Goal: Task Accomplishment & Management: Manage account settings

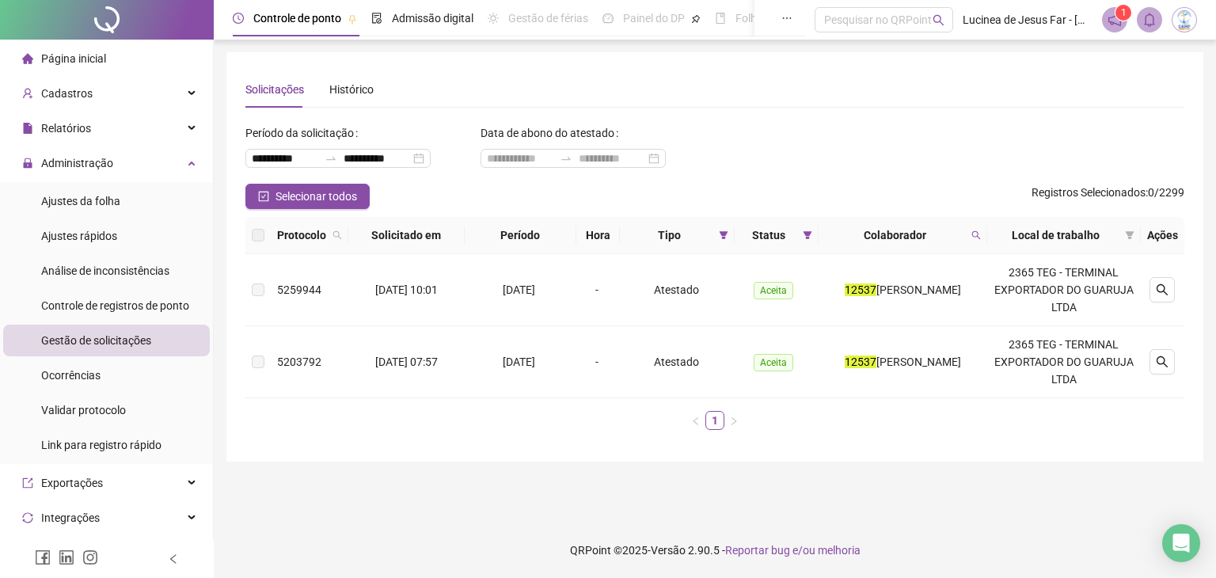
click at [984, 241] on span at bounding box center [976, 235] width 16 height 24
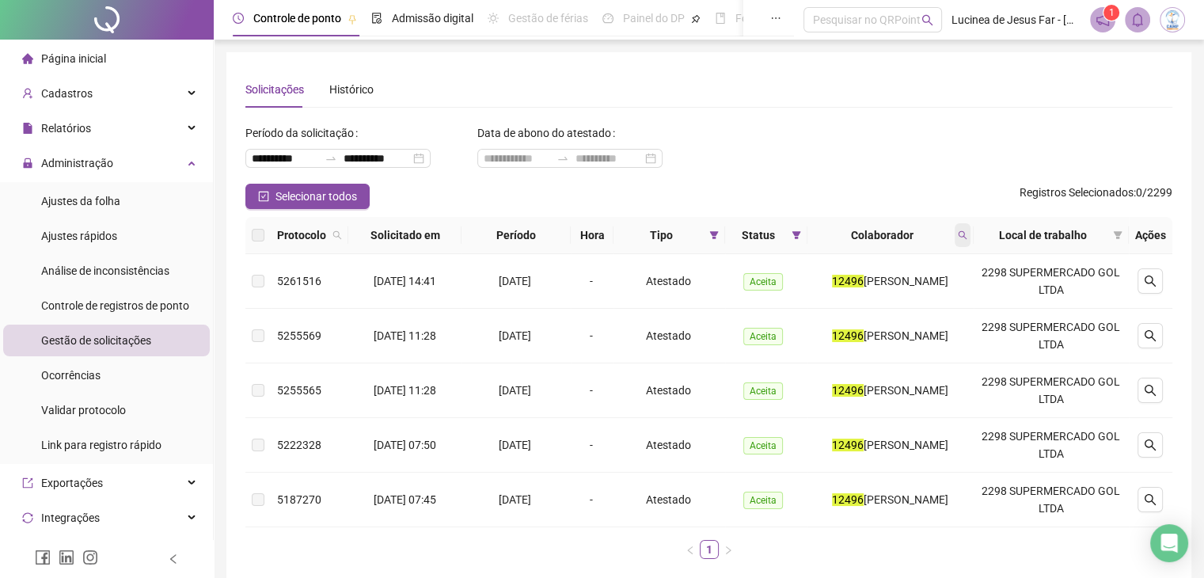
click at [966, 230] on icon "search" at bounding box center [962, 234] width 9 height 9
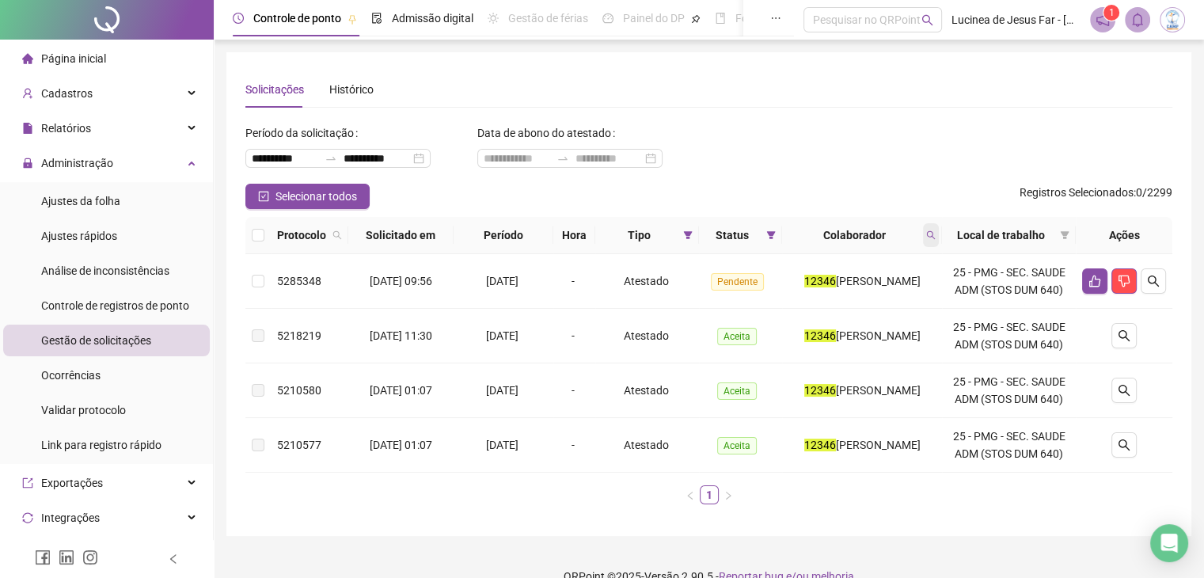
click at [935, 239] on icon "search" at bounding box center [930, 234] width 9 height 9
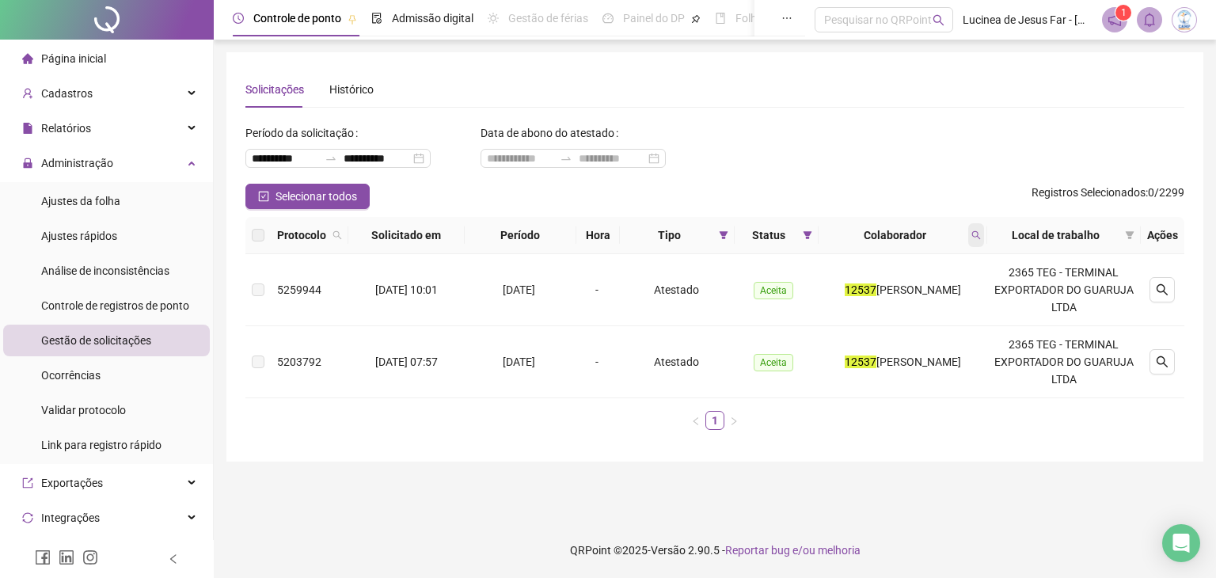
click at [981, 236] on icon "search" at bounding box center [976, 235] width 9 height 9
click at [981, 232] on icon "search" at bounding box center [975, 234] width 9 height 9
type input "*****"
click at [73, 203] on span "Ajustes da folha" at bounding box center [80, 201] width 79 height 13
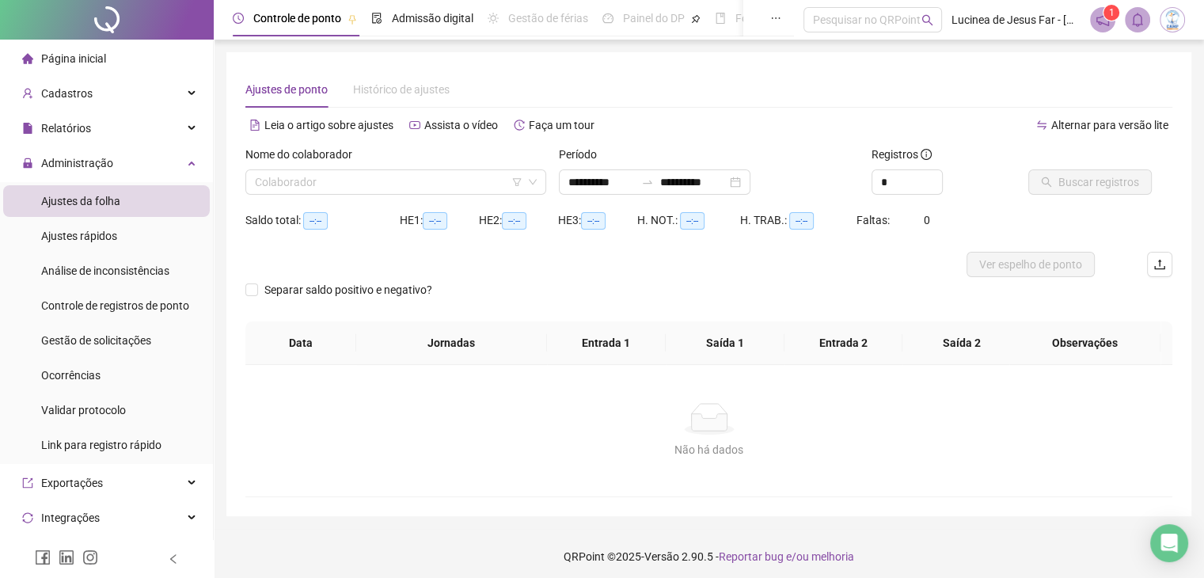
type input "**********"
click at [77, 344] on span "Gestão de solicitações" at bounding box center [96, 340] width 110 height 13
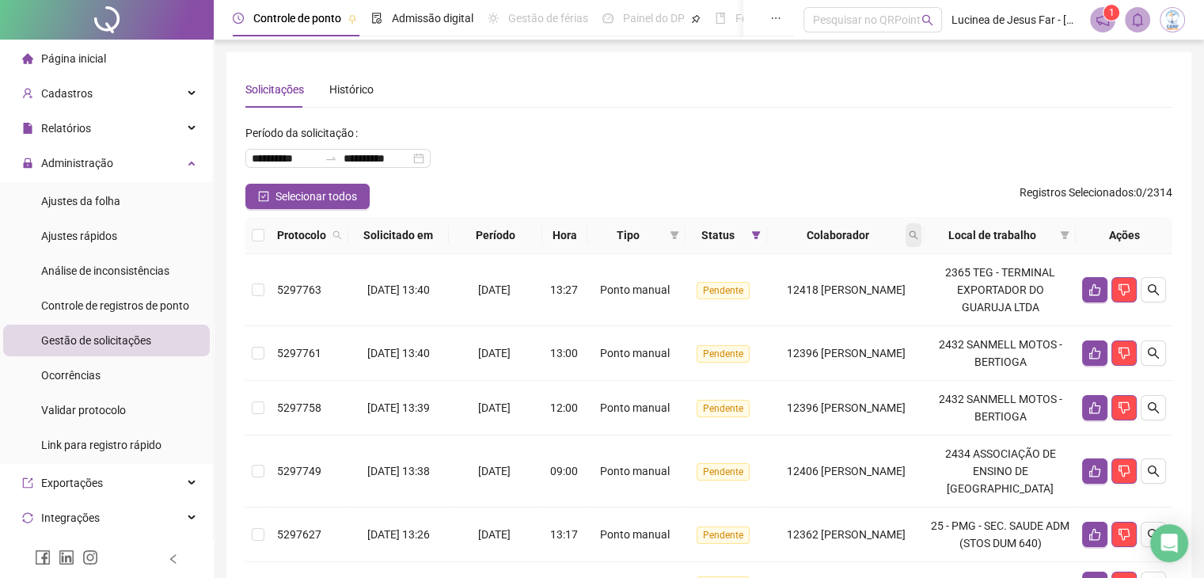
click at [918, 231] on icon "search" at bounding box center [913, 235] width 9 height 9
click at [828, 302] on span "Buscar" at bounding box center [837, 297] width 35 height 17
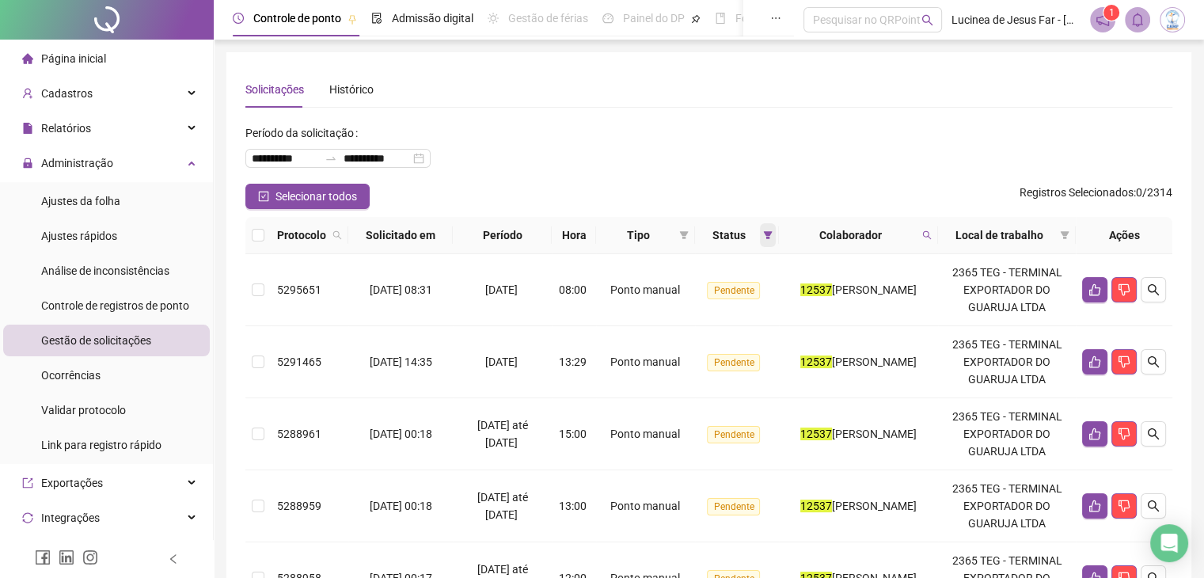
click at [760, 238] on span at bounding box center [768, 235] width 16 height 24
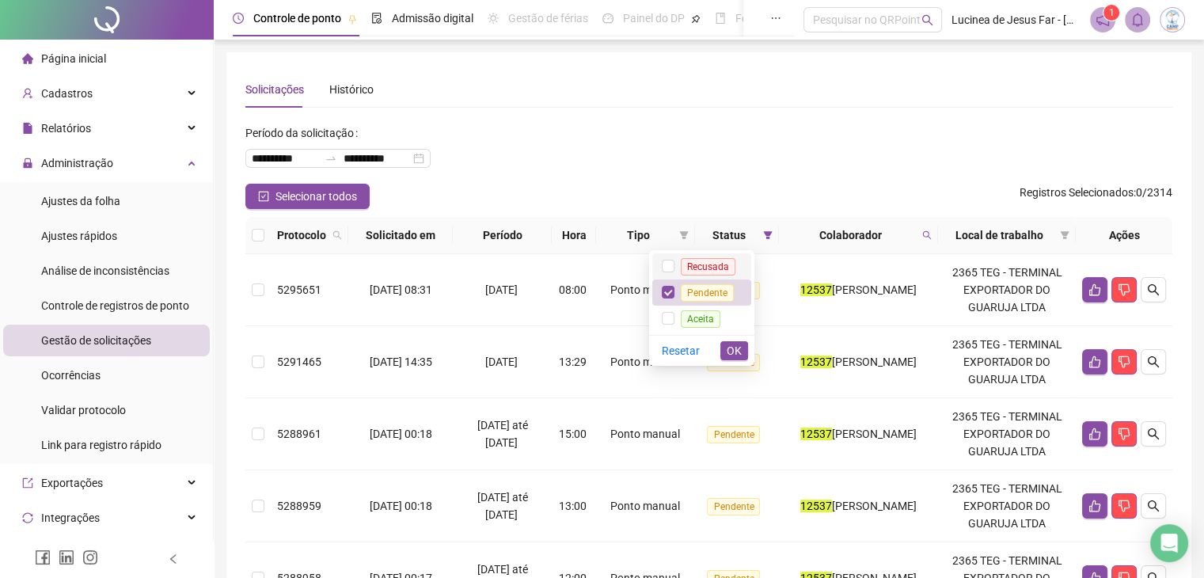
click at [719, 264] on span "Recusada" at bounding box center [708, 266] width 55 height 17
click at [707, 321] on span "Aceita" at bounding box center [701, 318] width 40 height 17
click at [741, 356] on span "OK" at bounding box center [734, 350] width 15 height 17
click at [655, 232] on span "Tipo" at bounding box center [638, 234] width 74 height 17
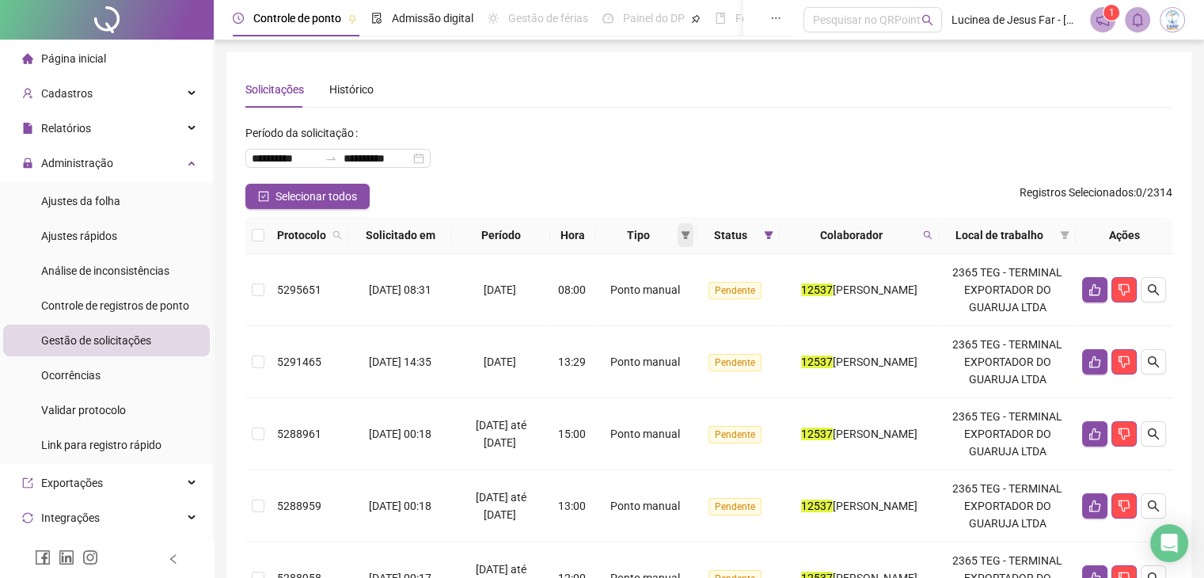
click at [681, 232] on icon "filter" at bounding box center [685, 235] width 9 height 8
click at [635, 290] on span "Atestado" at bounding box center [616, 291] width 45 height 13
click at [648, 345] on span "OK" at bounding box center [655, 348] width 15 height 17
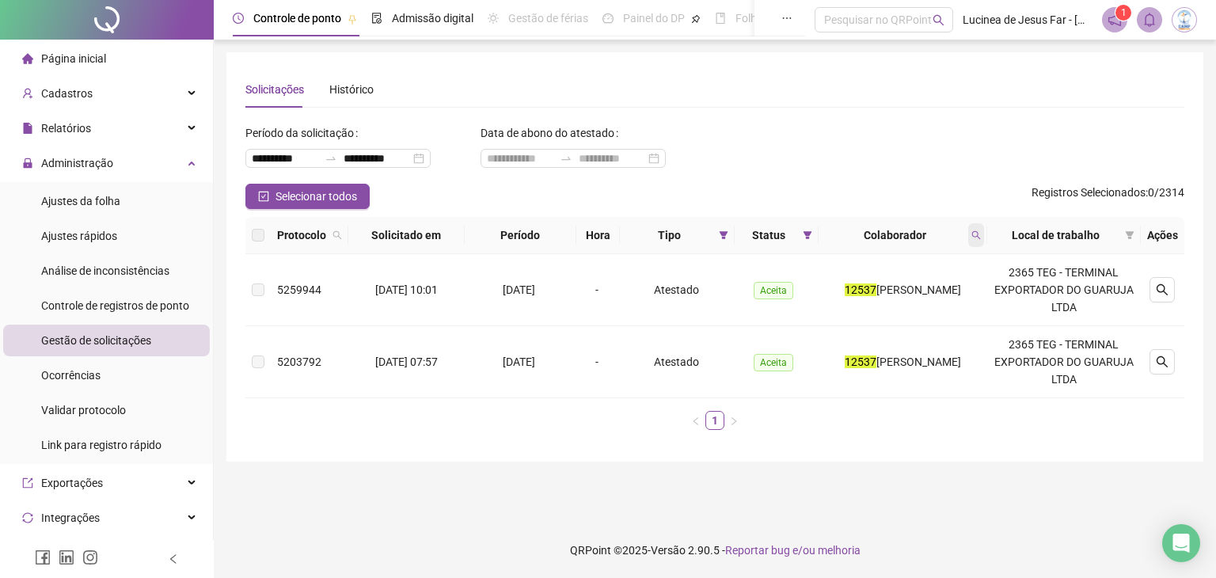
click at [983, 241] on span at bounding box center [976, 235] width 16 height 24
type input "*****"
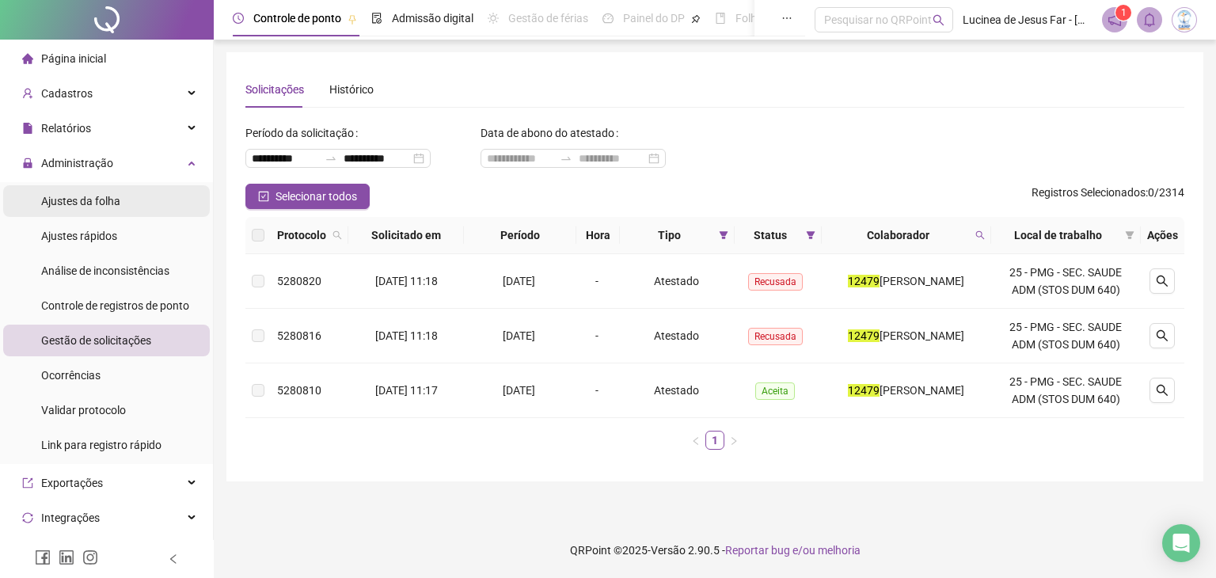
click at [120, 196] on li "Ajustes da folha" at bounding box center [106, 201] width 207 height 32
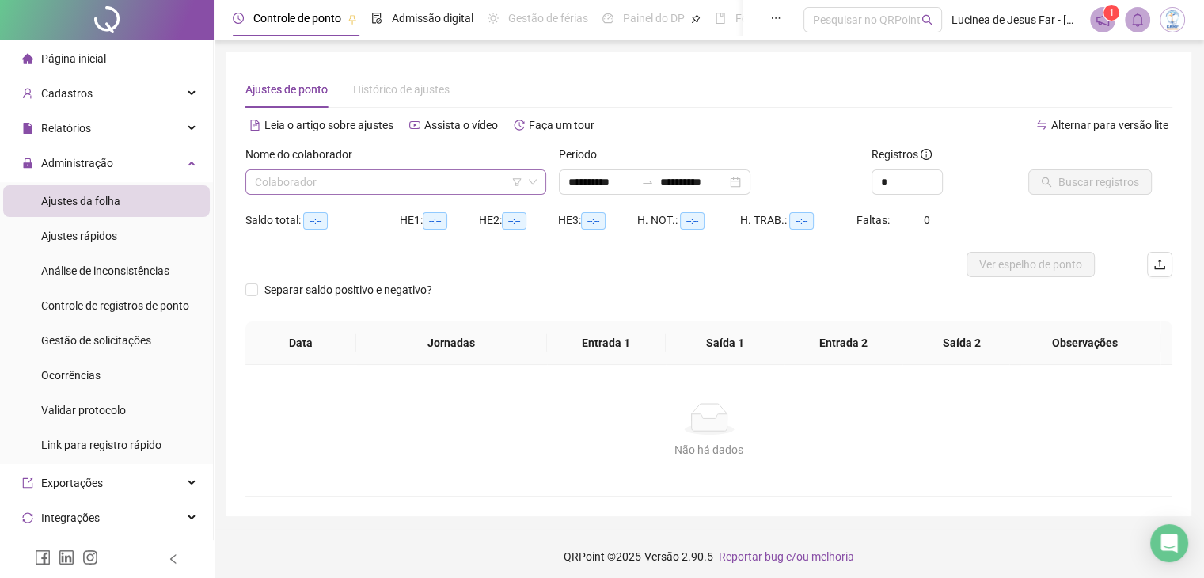
click at [370, 179] on input "search" at bounding box center [389, 182] width 268 height 24
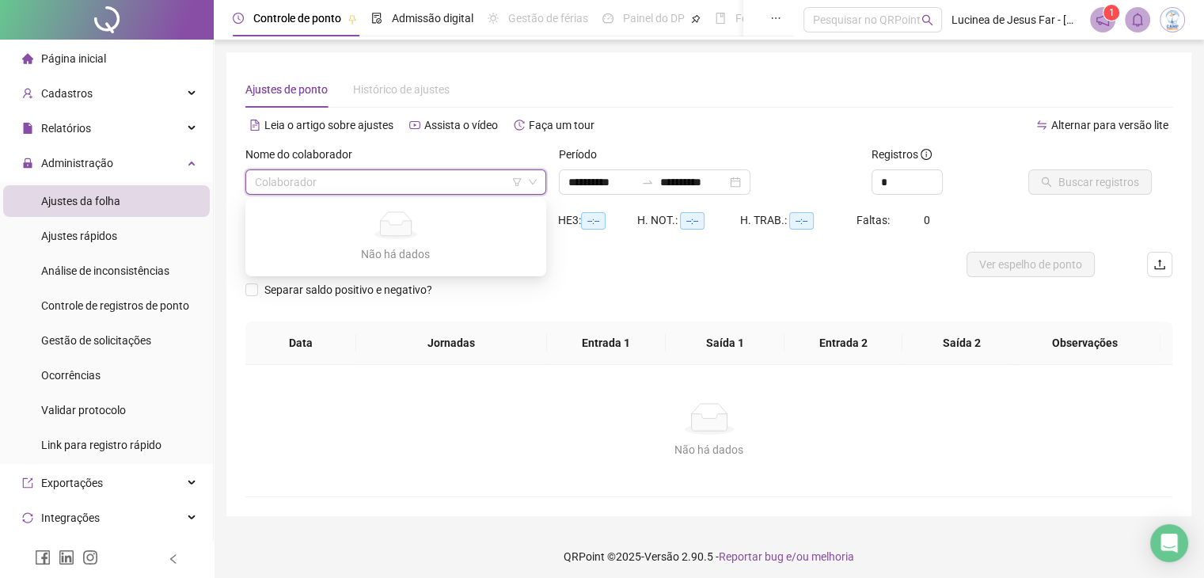
type input "**********"
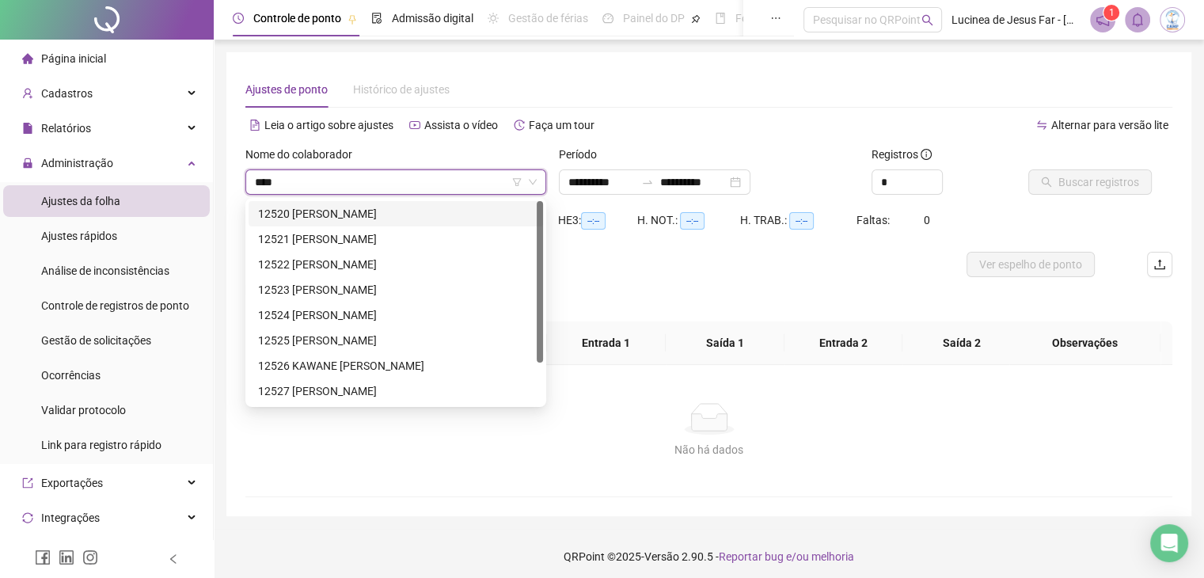
type input "*****"
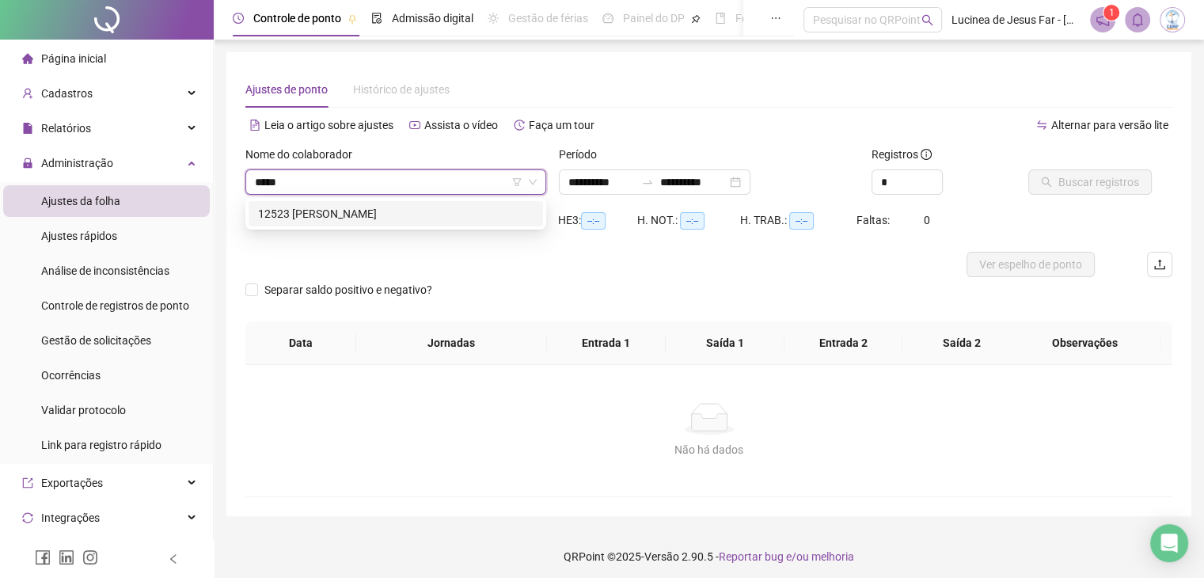
click at [370, 207] on div "12523 [PERSON_NAME]" at bounding box center [395, 213] width 275 height 17
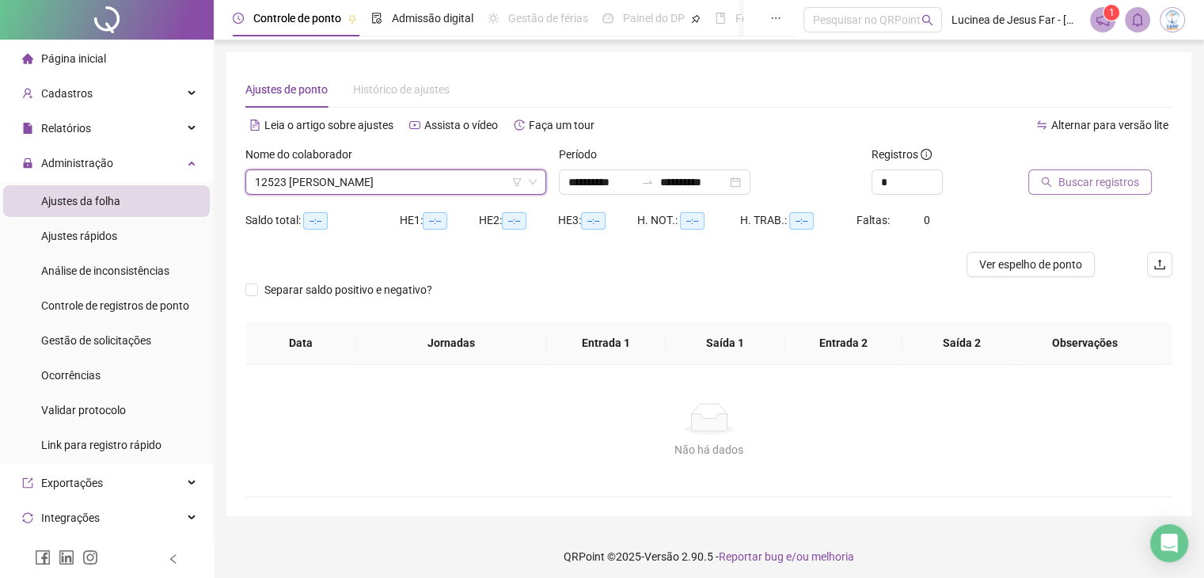
click at [1114, 176] on span "Buscar registros" at bounding box center [1098, 181] width 81 height 17
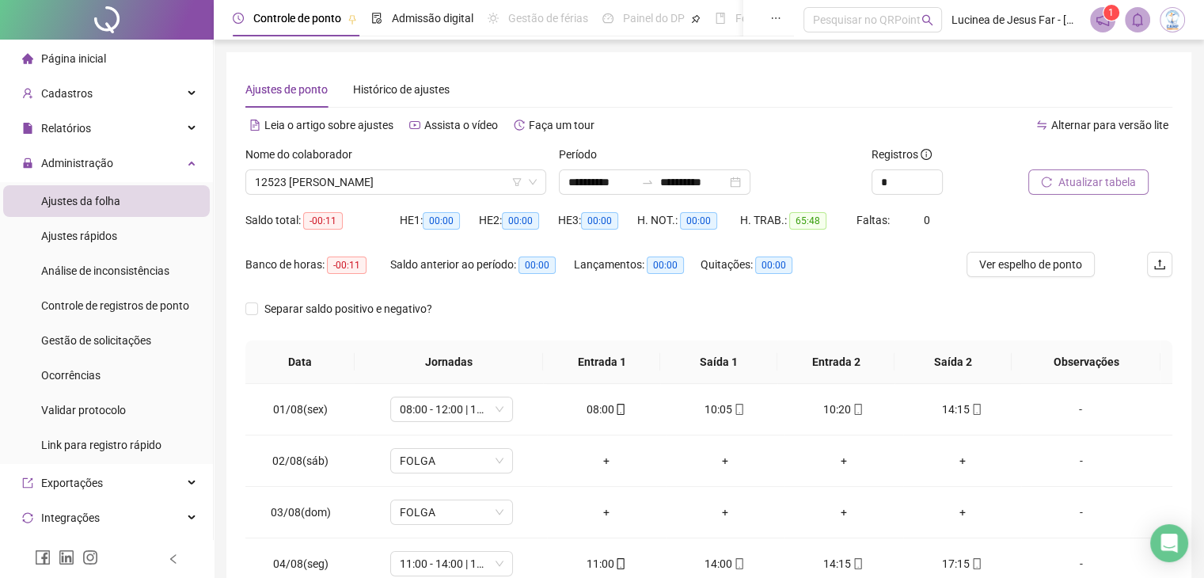
scroll to position [231, 0]
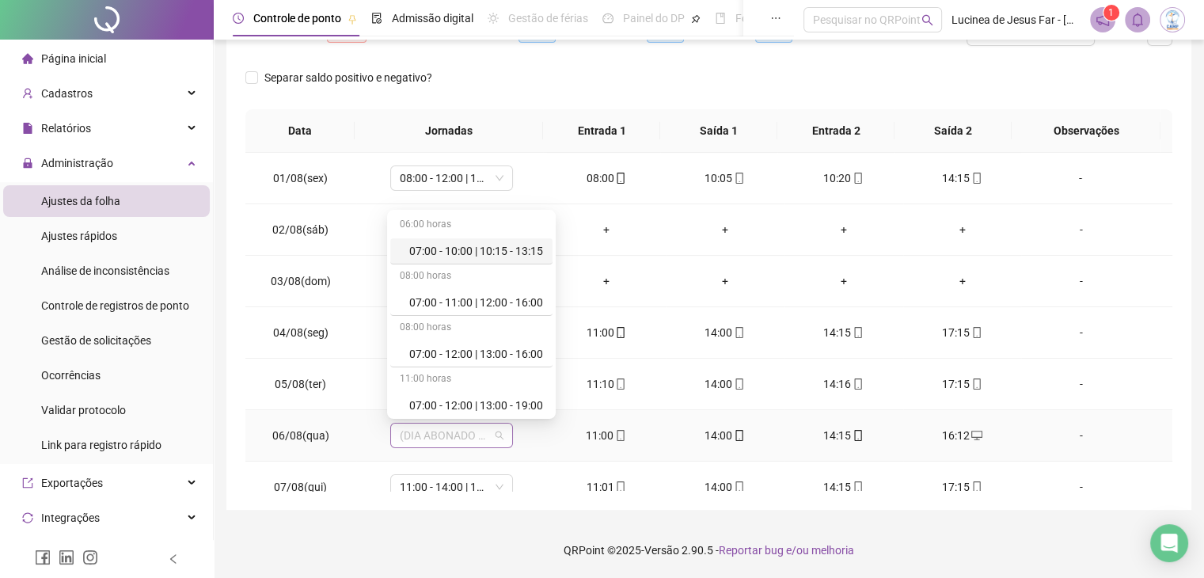
drag, startPoint x: 399, startPoint y: 431, endPoint x: 473, endPoint y: 429, distance: 74.4
click at [473, 429] on span "(DIA ABONADO PARCIALMENTE)" at bounding box center [452, 435] width 104 height 24
click at [339, 446] on td "06/08(qua)" at bounding box center [300, 435] width 111 height 51
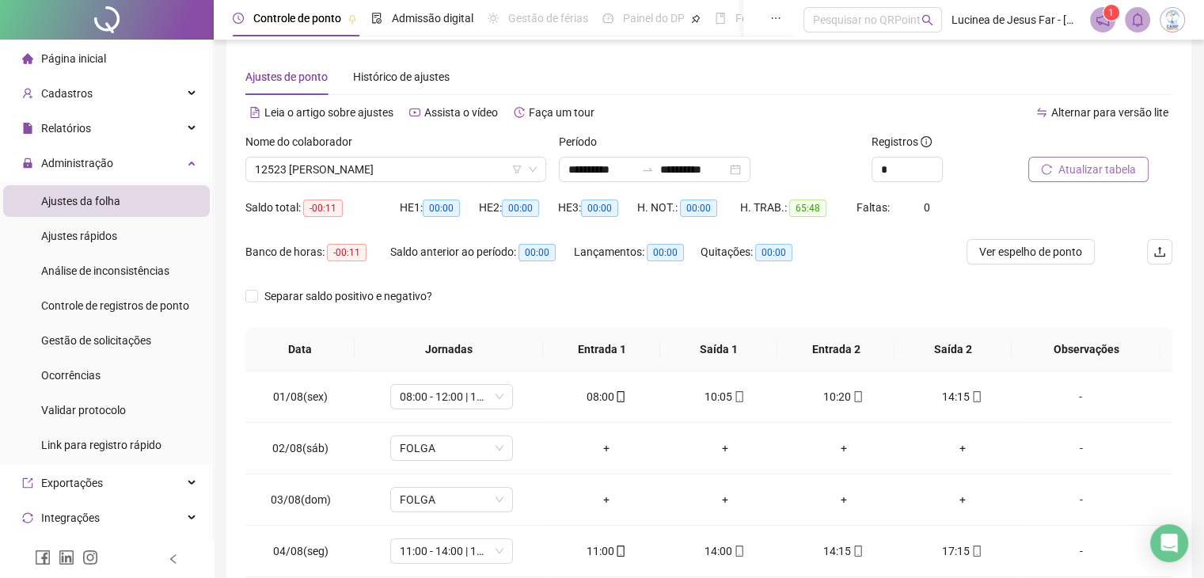
scroll to position [0, 0]
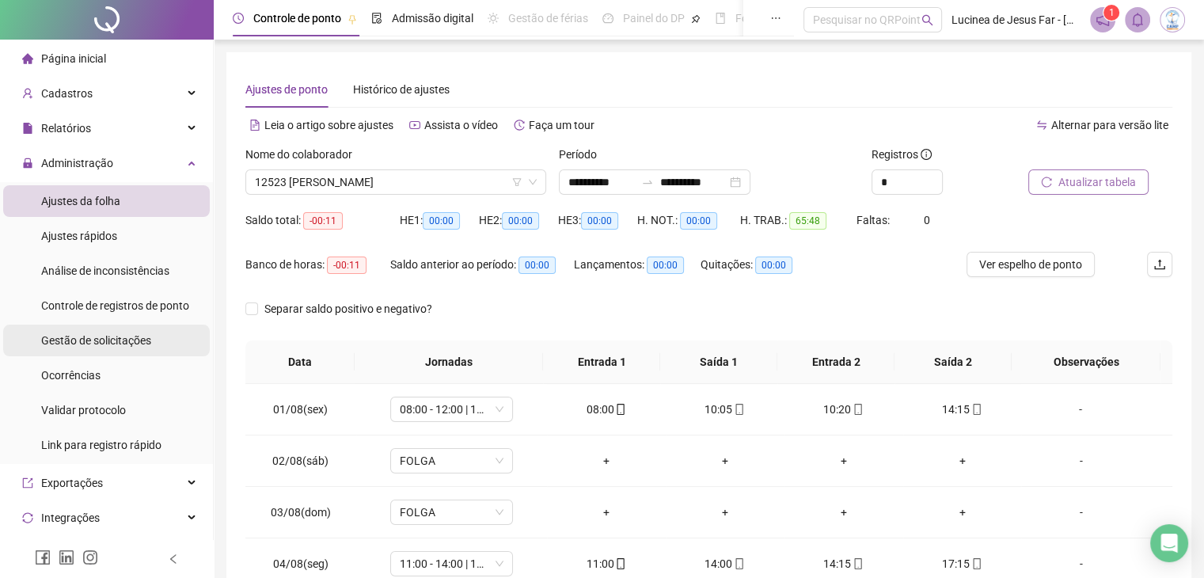
click at [127, 340] on span "Gestão de solicitações" at bounding box center [96, 340] width 110 height 13
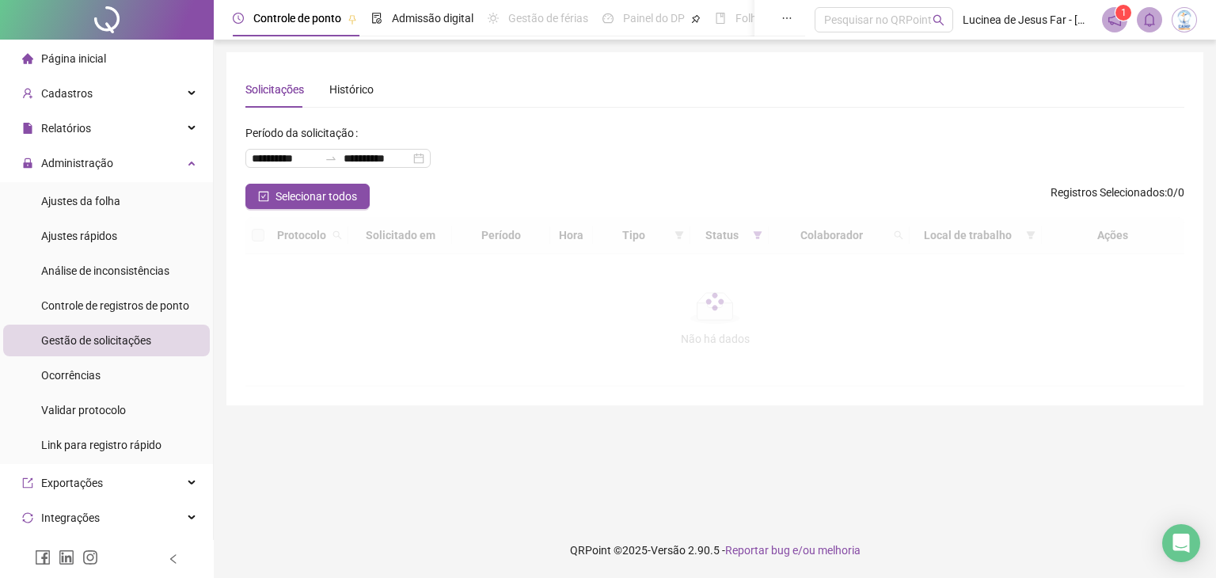
click at [756, 235] on div at bounding box center [714, 301] width 939 height 169
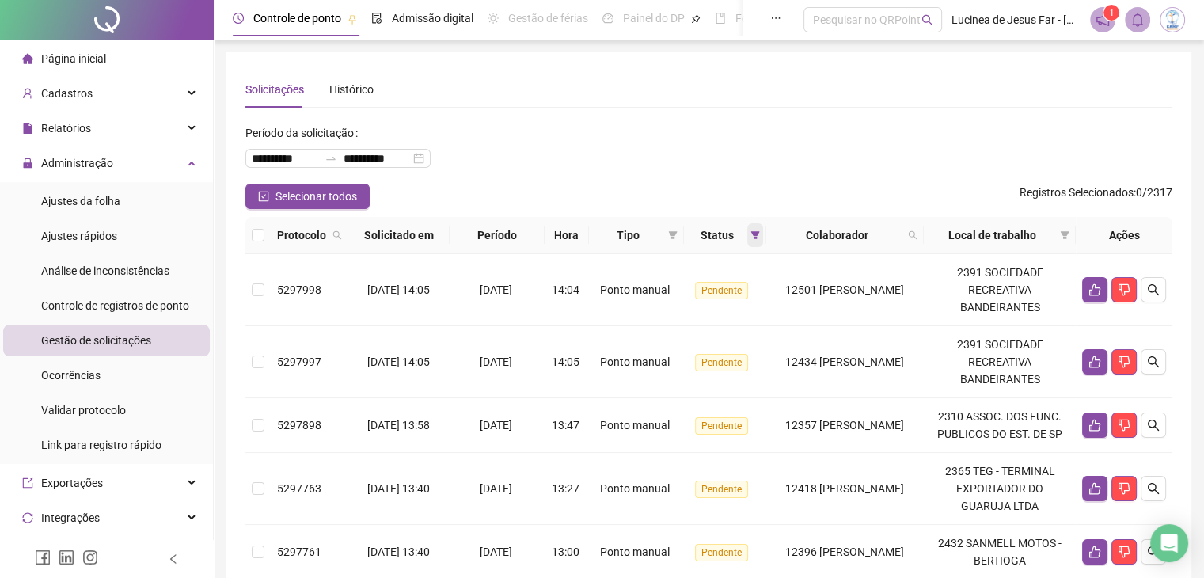
click at [750, 235] on icon "filter" at bounding box center [754, 234] width 9 height 9
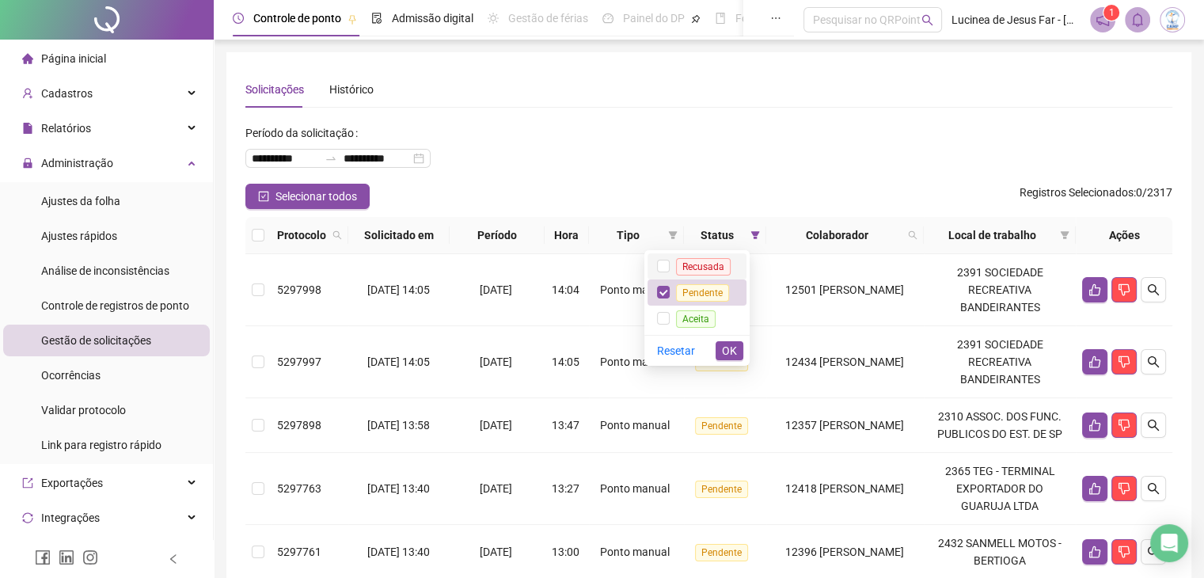
click at [703, 267] on span "Recusada" at bounding box center [703, 266] width 55 height 17
click at [704, 317] on span "Aceita" at bounding box center [696, 318] width 40 height 17
click at [739, 351] on button "OK" at bounding box center [729, 350] width 28 height 19
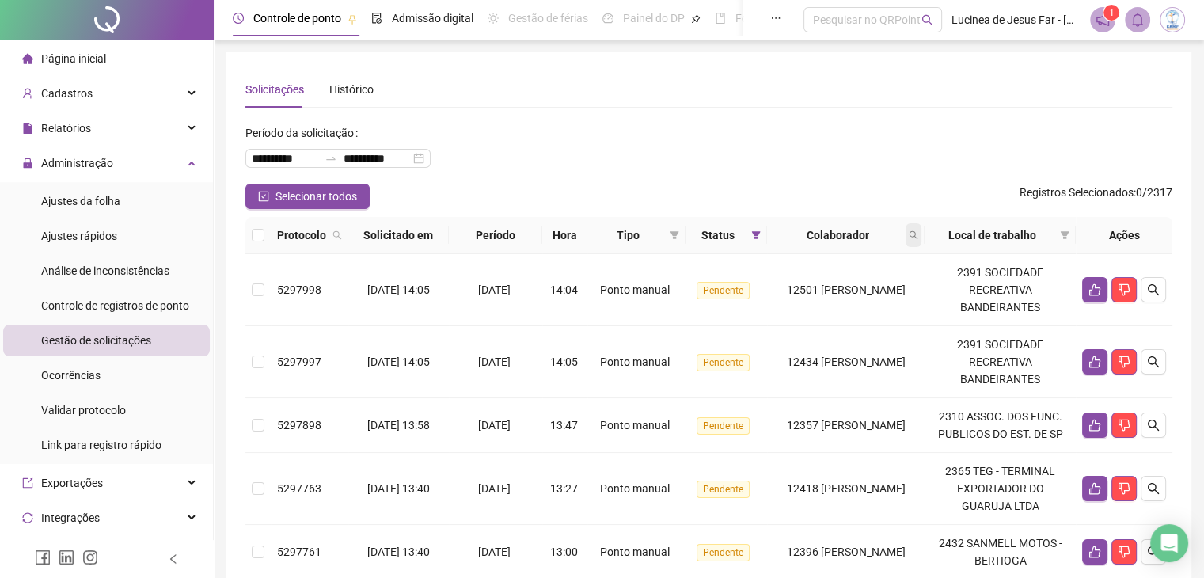
click at [921, 228] on span at bounding box center [913, 235] width 16 height 24
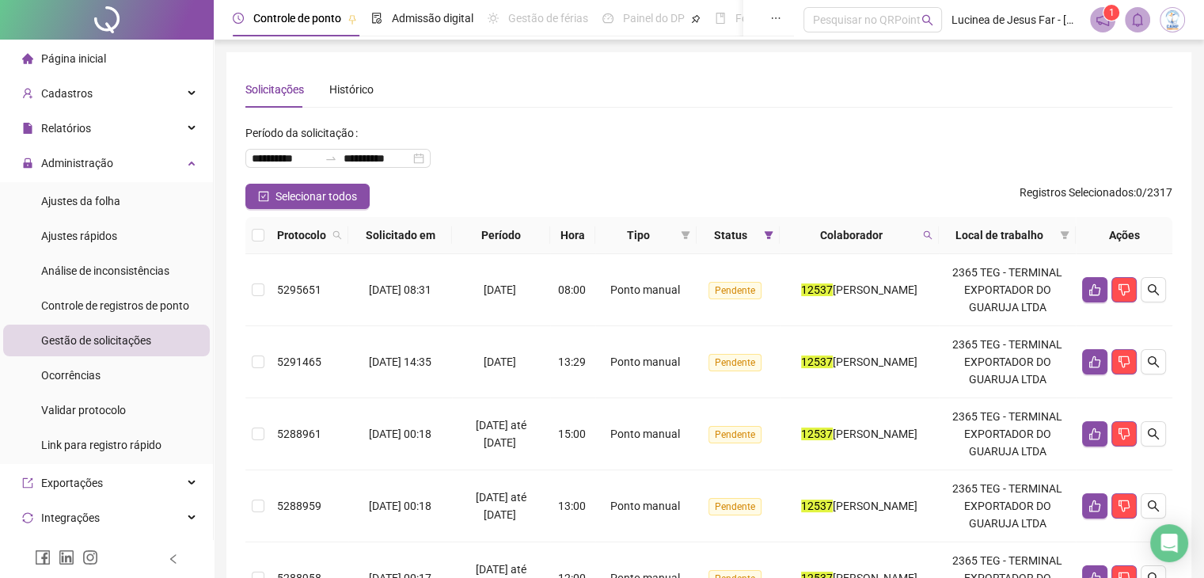
click at [651, 246] on th "Tipo" at bounding box center [646, 235] width 102 height 37
click at [655, 241] on span "Tipo" at bounding box center [638, 234] width 74 height 17
click at [677, 236] on span at bounding box center [685, 235] width 16 height 24
click at [643, 291] on span "Atestado" at bounding box center [619, 291] width 89 height 17
click at [655, 347] on span "OK" at bounding box center [655, 348] width 15 height 17
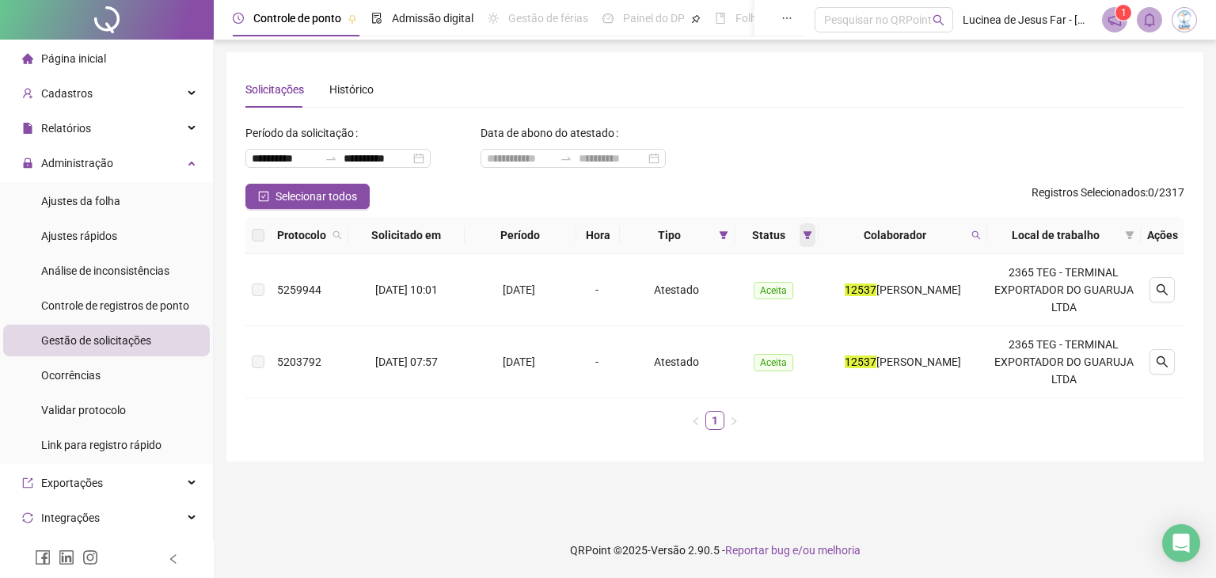
click at [803, 238] on icon "filter" at bounding box center [807, 234] width 9 height 9
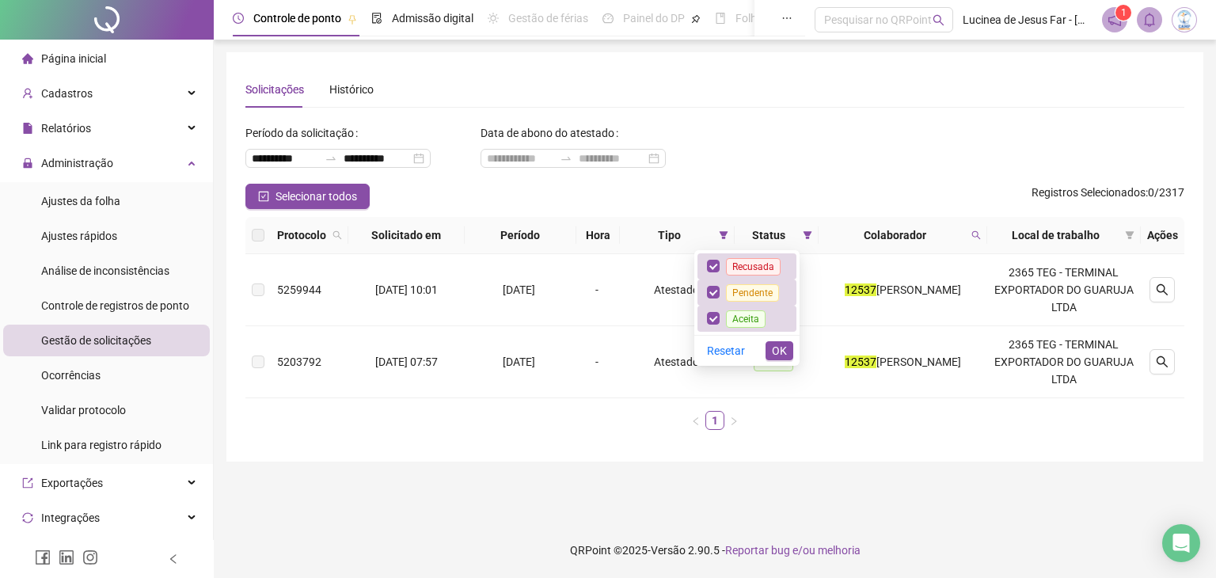
drag, startPoint x: 870, startPoint y: 156, endPoint x: 943, endPoint y: 193, distance: 82.5
click at [870, 155] on div "**********" at bounding box center [714, 151] width 939 height 63
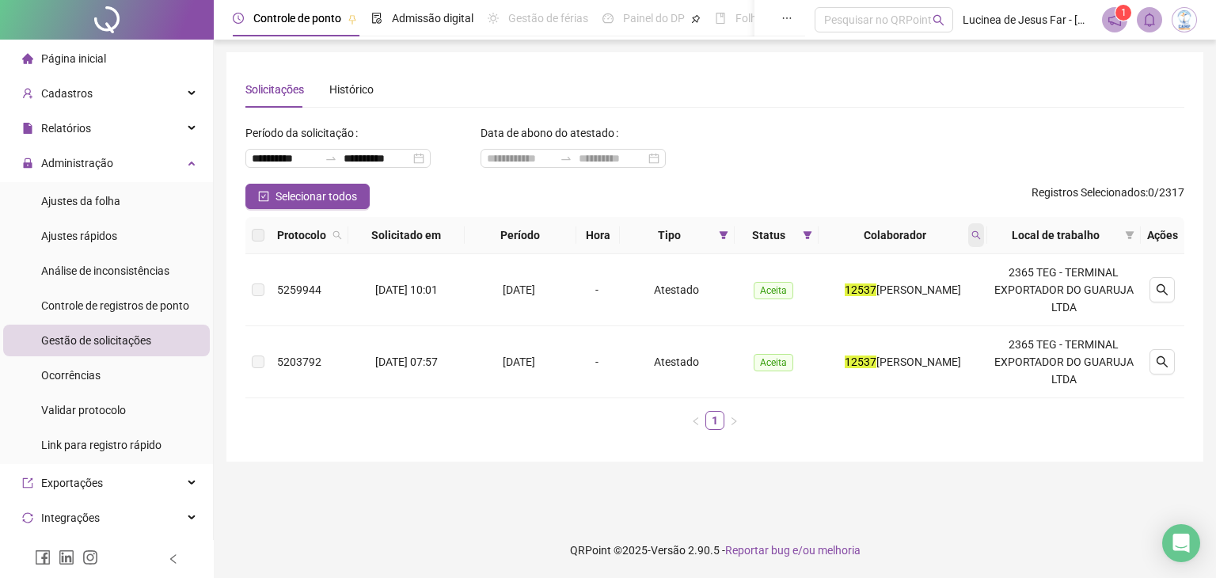
click at [984, 241] on span at bounding box center [976, 235] width 16 height 24
click at [981, 237] on icon "search" at bounding box center [975, 234] width 9 height 9
click at [984, 232] on span at bounding box center [976, 235] width 16 height 24
click at [905, 298] on button "Buscar" at bounding box center [874, 297] width 71 height 19
click at [981, 238] on icon "search" at bounding box center [975, 234] width 9 height 9
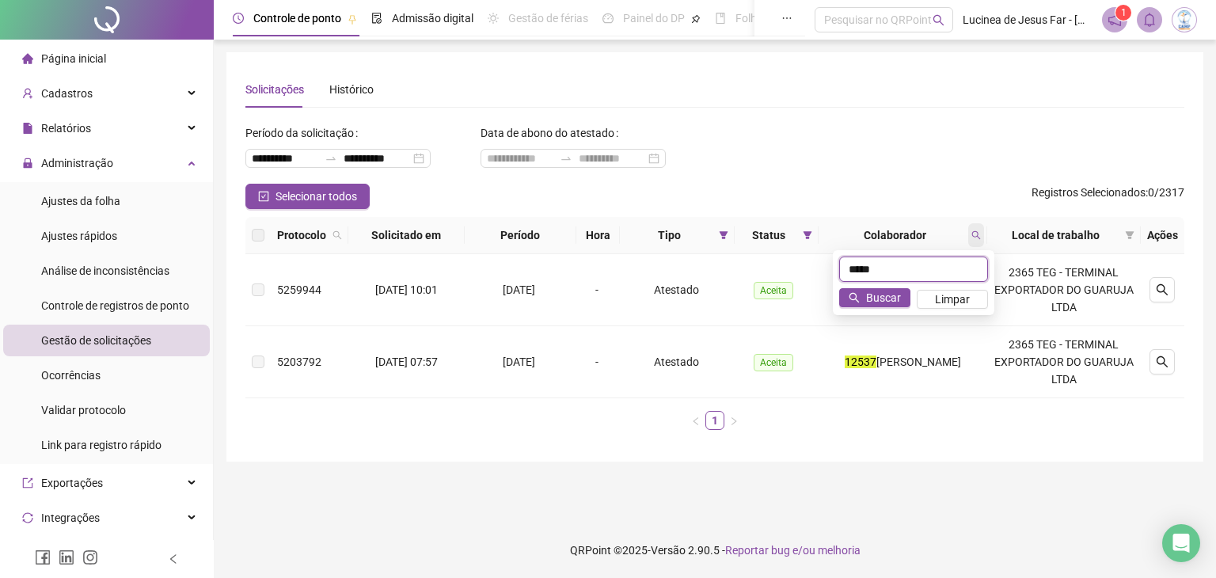
type input "*****"
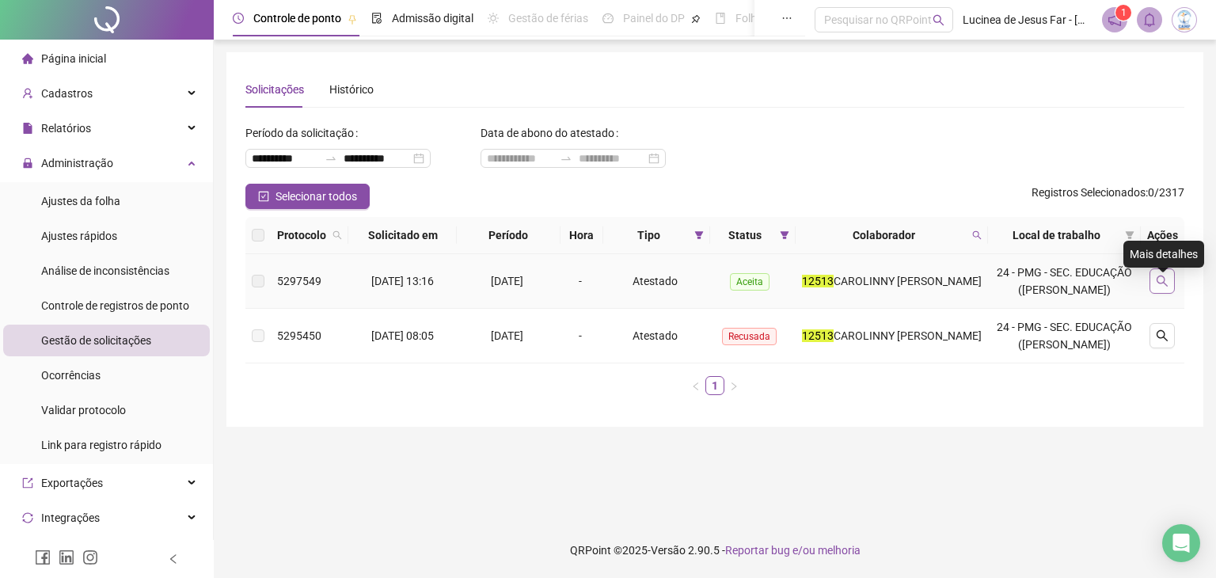
click at [1171, 289] on button "button" at bounding box center [1161, 280] width 25 height 25
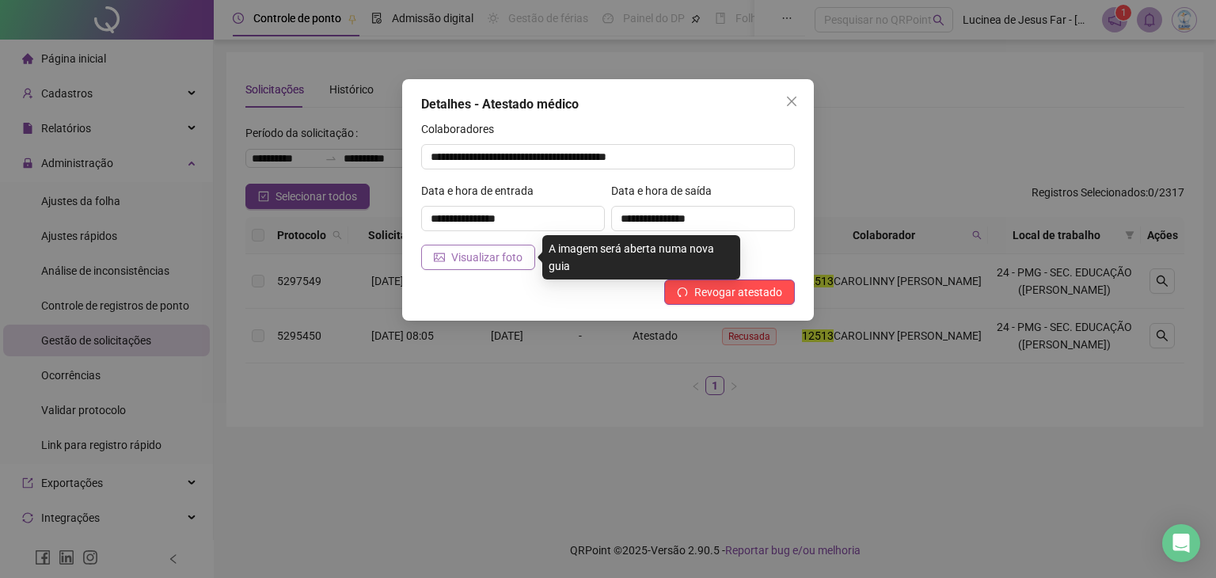
click at [465, 252] on span "Visualizar foto" at bounding box center [486, 257] width 71 height 17
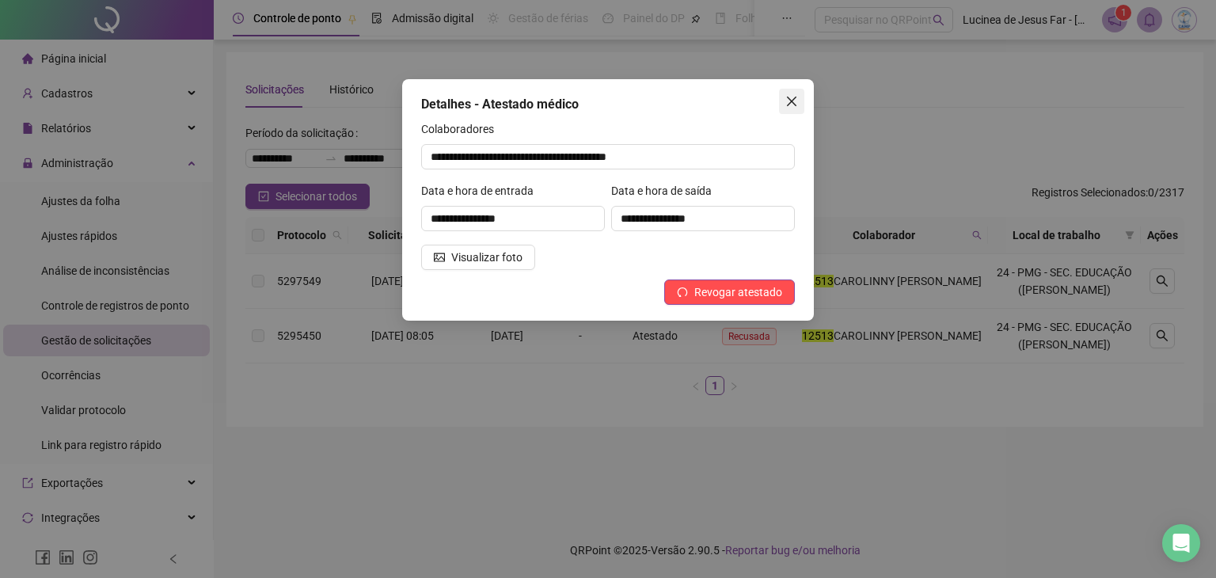
click at [783, 97] on span "Close" at bounding box center [791, 101] width 25 height 13
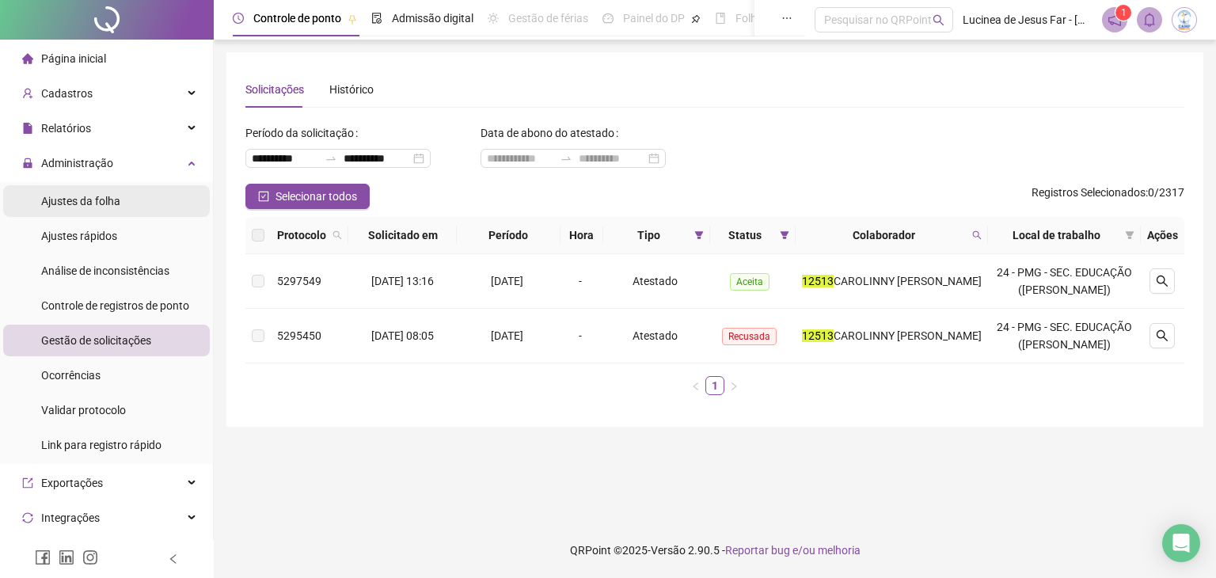
click at [92, 198] on span "Ajustes da folha" at bounding box center [80, 201] width 79 height 13
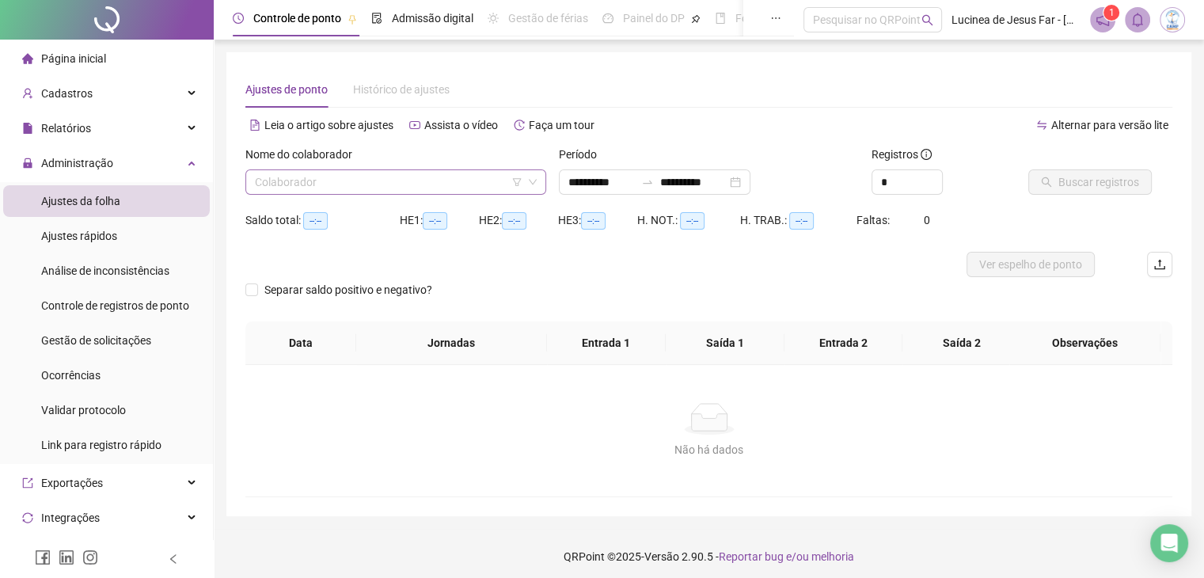
click at [355, 188] on input "search" at bounding box center [389, 182] width 268 height 24
type input "**********"
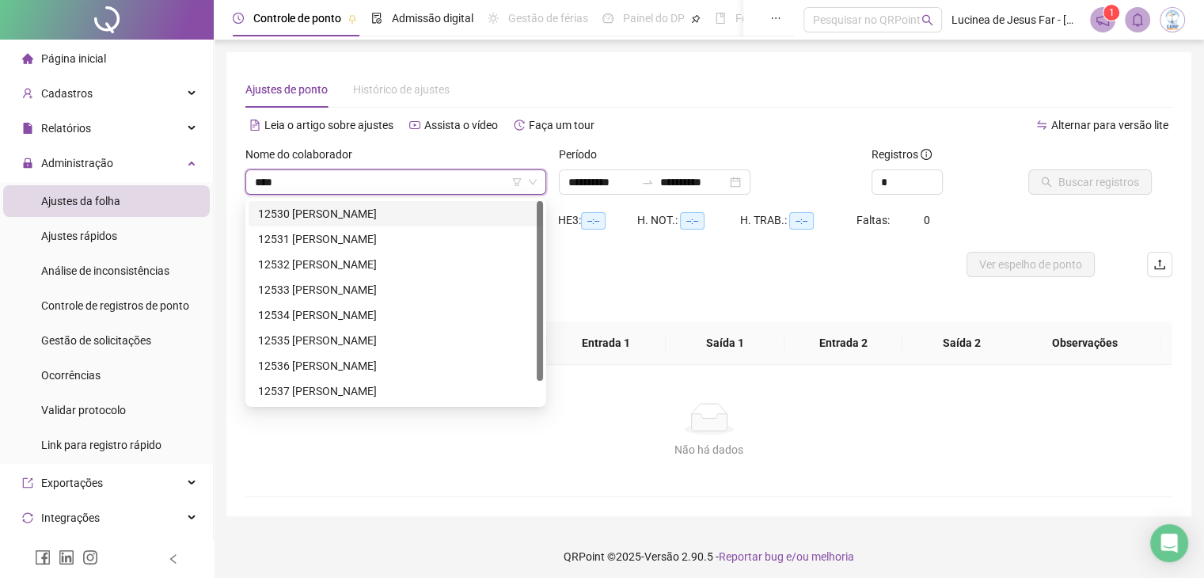
type input "*****"
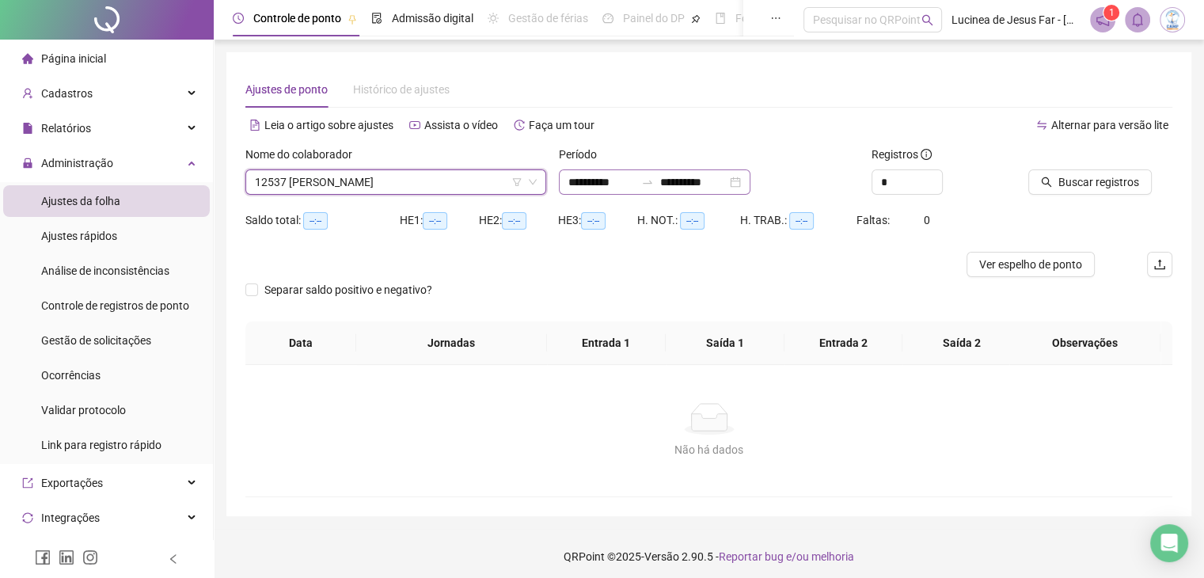
click at [750, 183] on div "**********" at bounding box center [655, 181] width 192 height 25
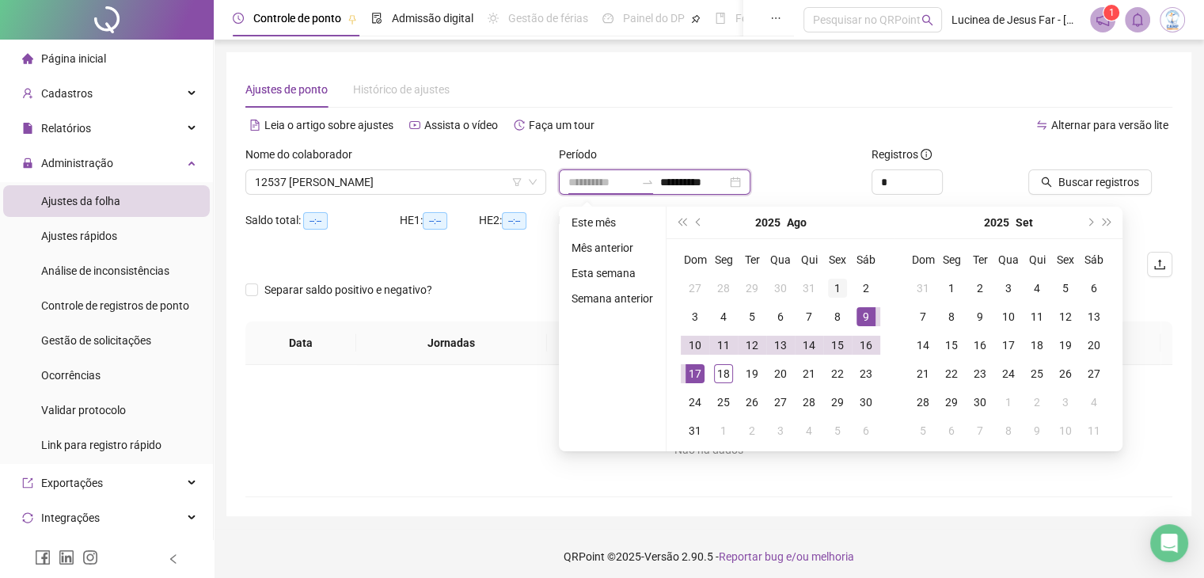
type input "**********"
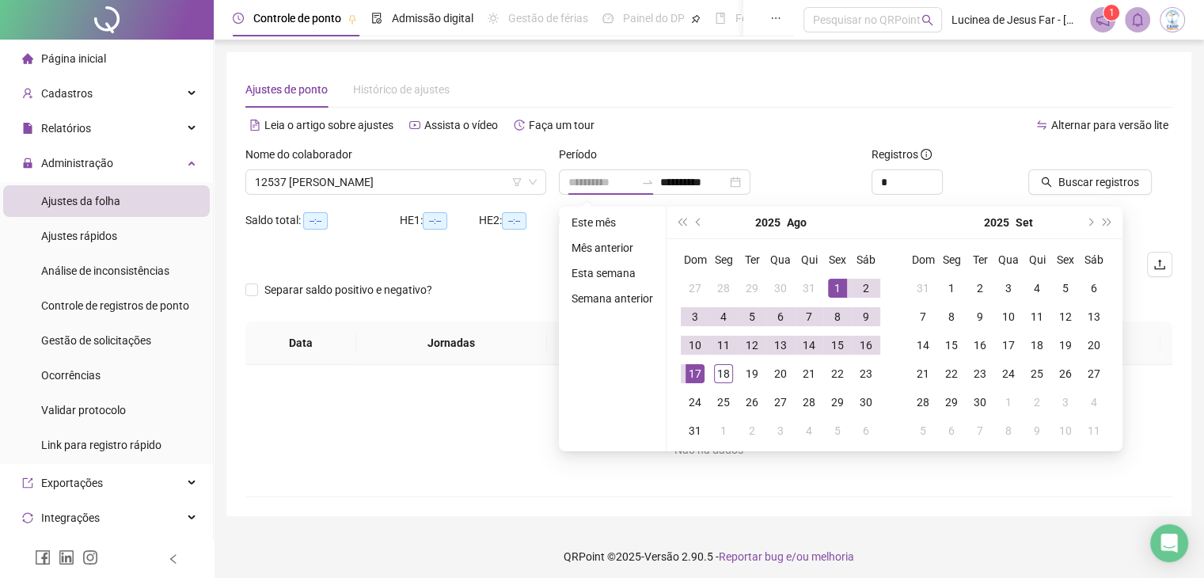
click at [837, 286] on div "1" at bounding box center [837, 288] width 19 height 19
type input "**********"
click at [714, 378] on div "18" at bounding box center [723, 373] width 19 height 19
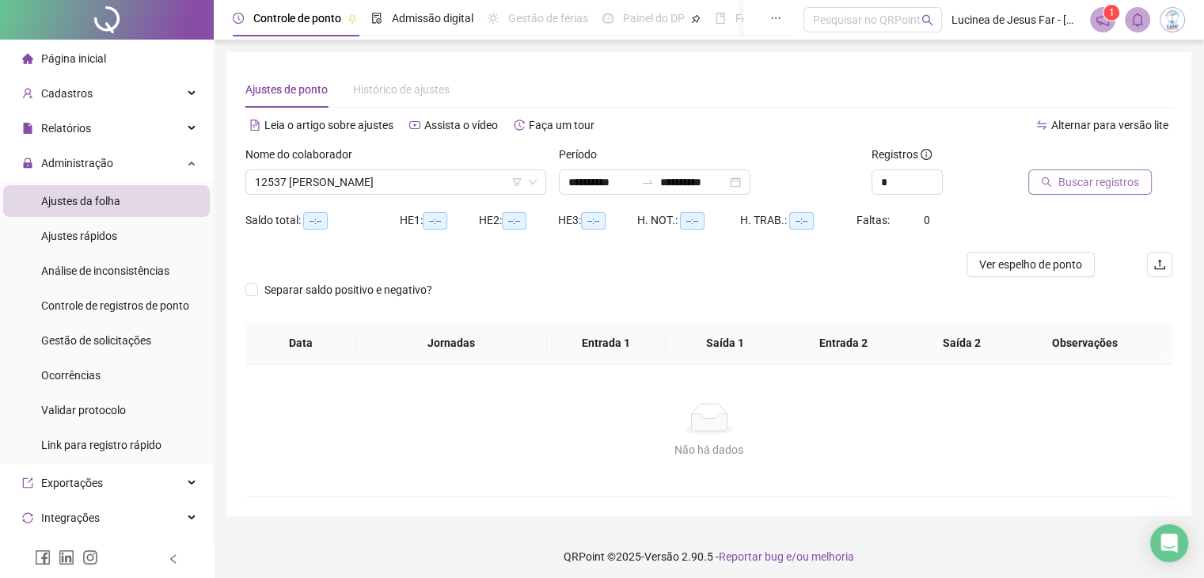
click at [1089, 184] on span "Buscar registros" at bounding box center [1098, 181] width 81 height 17
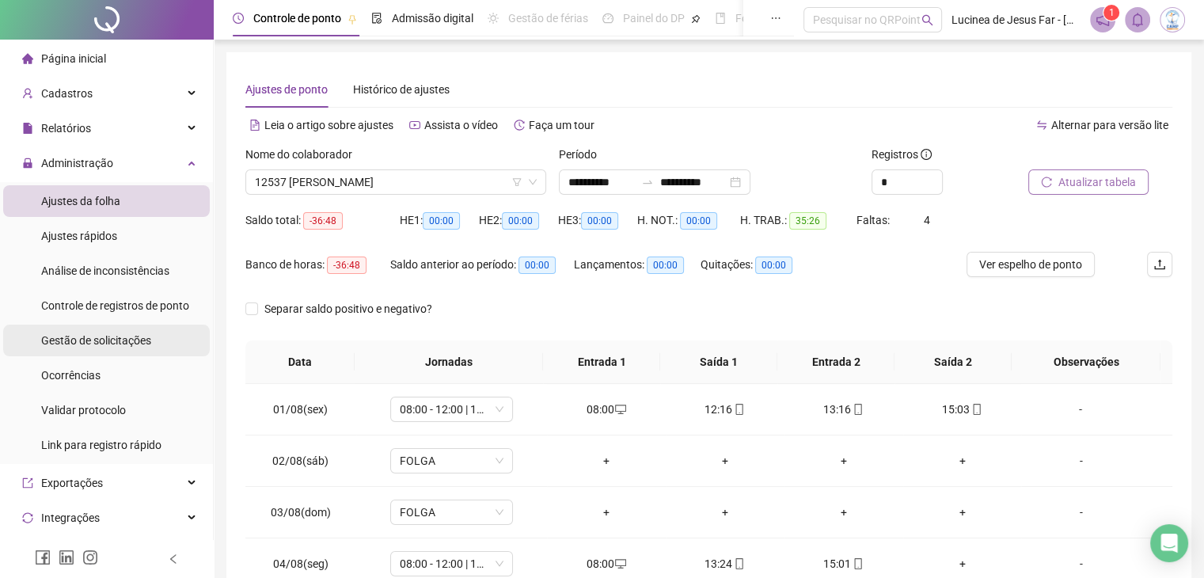
click at [108, 343] on span "Gestão de solicitações" at bounding box center [96, 340] width 110 height 13
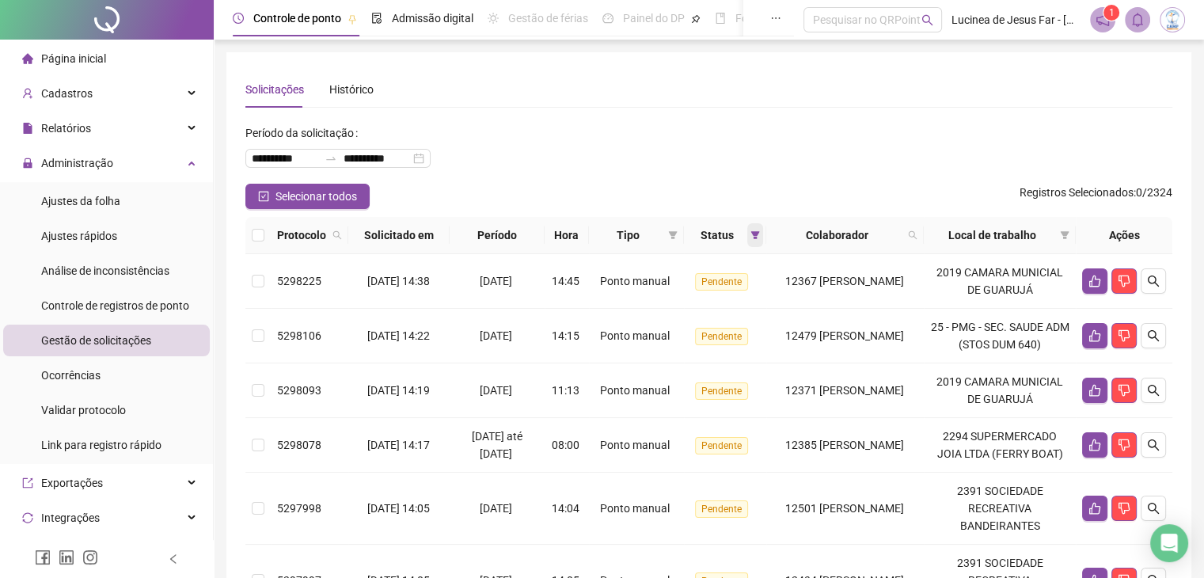
click at [750, 237] on icon "filter" at bounding box center [754, 234] width 9 height 9
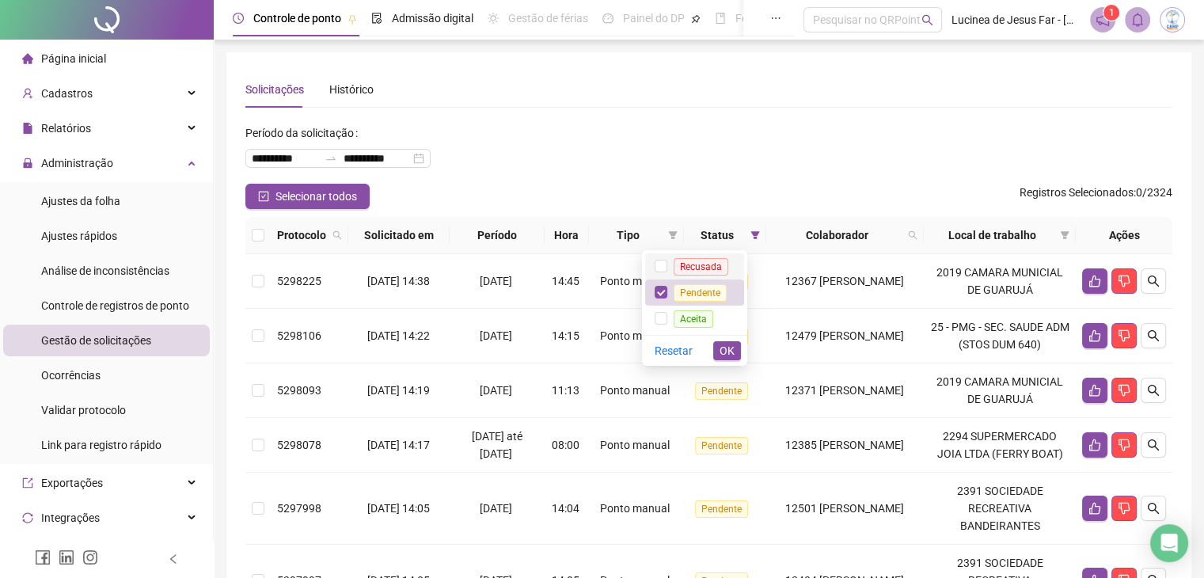
click at [717, 261] on span "Recusada" at bounding box center [701, 266] width 55 height 17
click at [695, 314] on span "Aceita" at bounding box center [694, 318] width 40 height 17
click at [736, 352] on button "OK" at bounding box center [727, 350] width 28 height 19
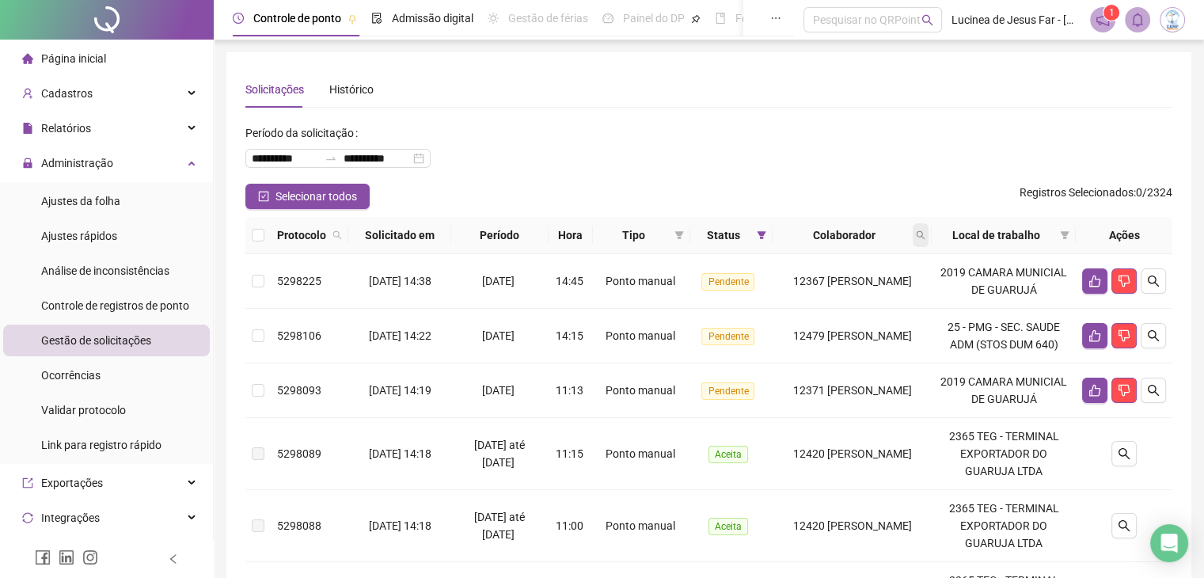
click at [925, 235] on icon "search" at bounding box center [920, 234] width 9 height 9
type input "*****"
click at [817, 289] on span "Buscar" at bounding box center [831, 297] width 35 height 17
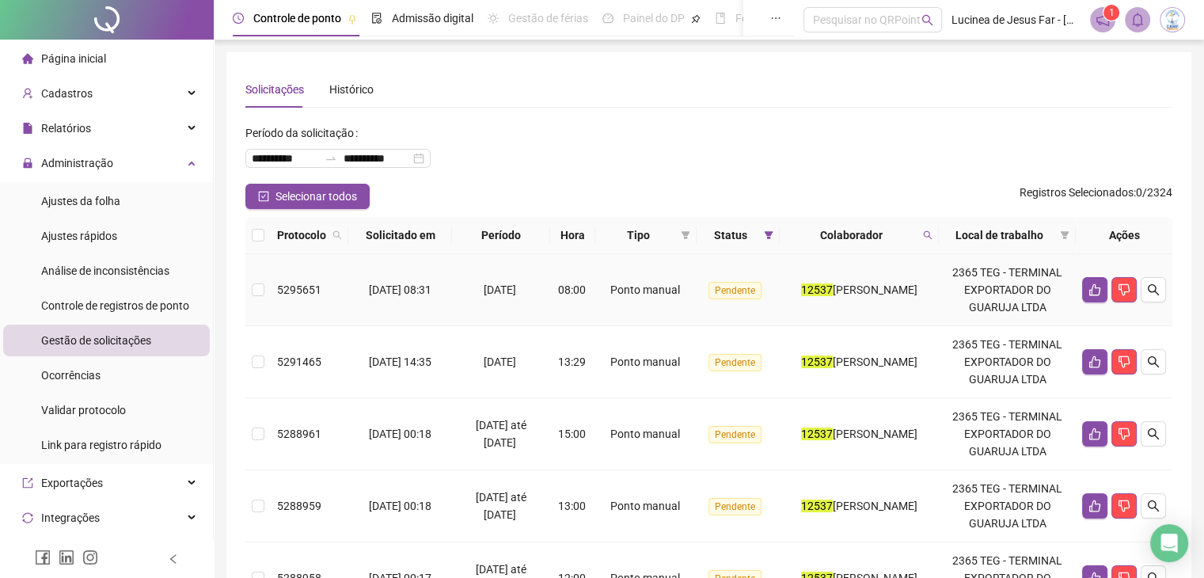
click at [624, 288] on span "Ponto manual" at bounding box center [645, 289] width 70 height 13
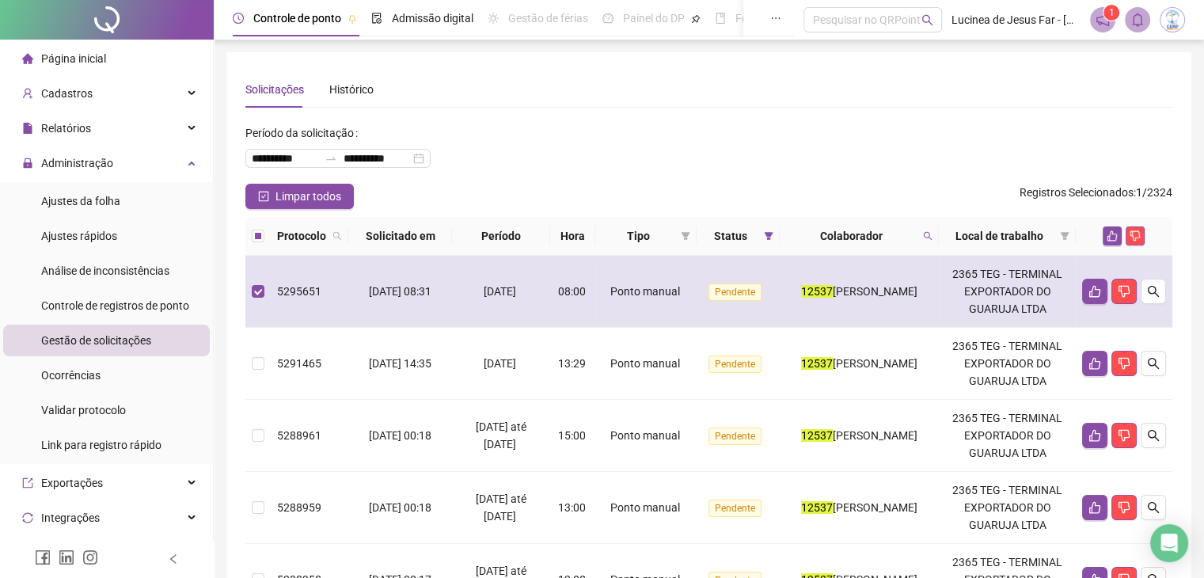
click at [624, 288] on span "Ponto manual" at bounding box center [645, 291] width 70 height 13
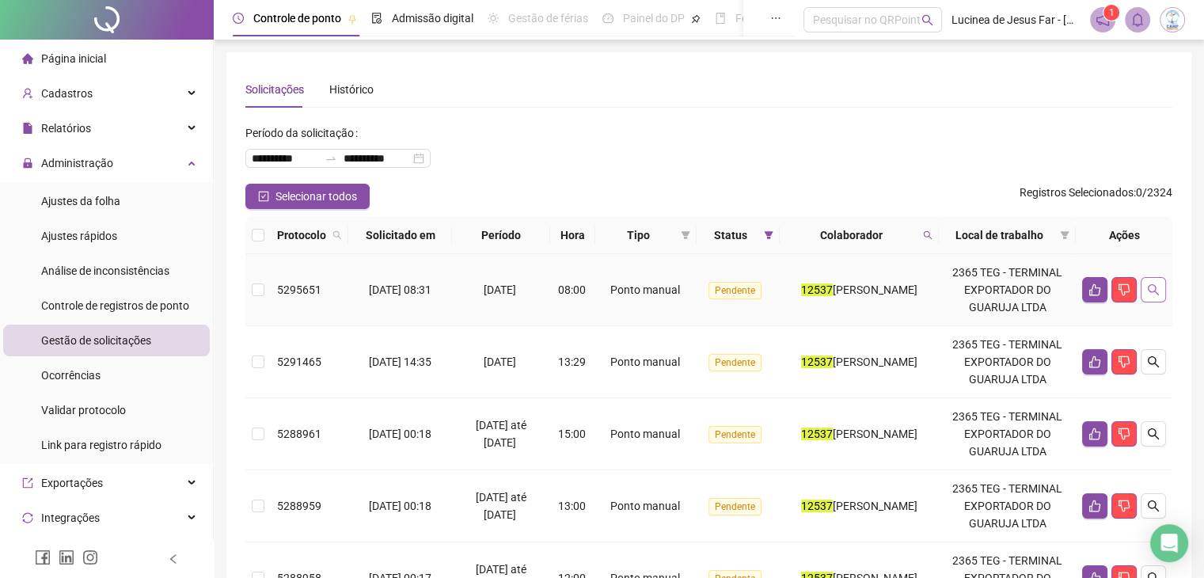
click at [1154, 292] on icon "search" at bounding box center [1153, 289] width 13 height 13
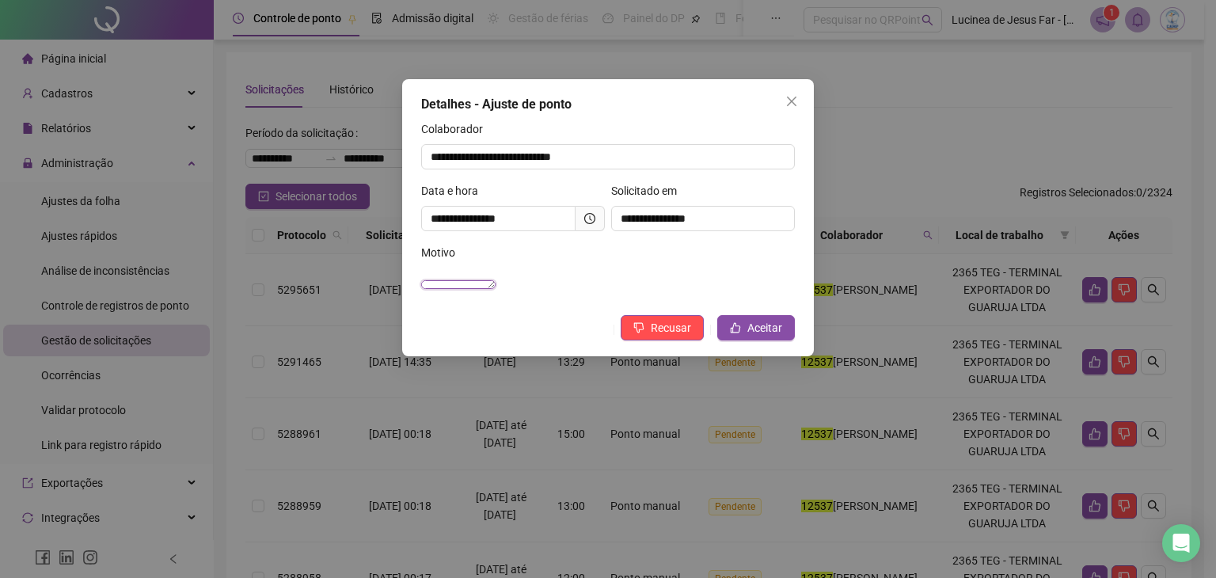
drag, startPoint x: 571, startPoint y: 289, endPoint x: 396, endPoint y: 287, distance: 174.9
click at [396, 287] on div "**********" at bounding box center [608, 289] width 1216 height 578
click at [788, 104] on icon "close" at bounding box center [791, 101] width 9 height 9
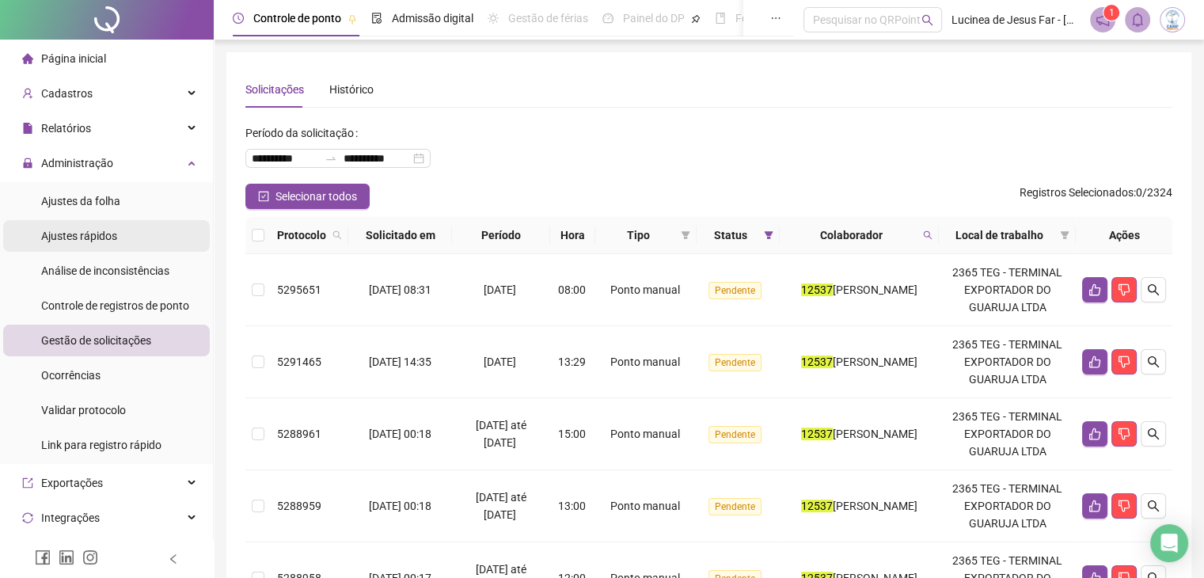
click at [89, 237] on span "Ajustes rápidos" at bounding box center [79, 236] width 76 height 13
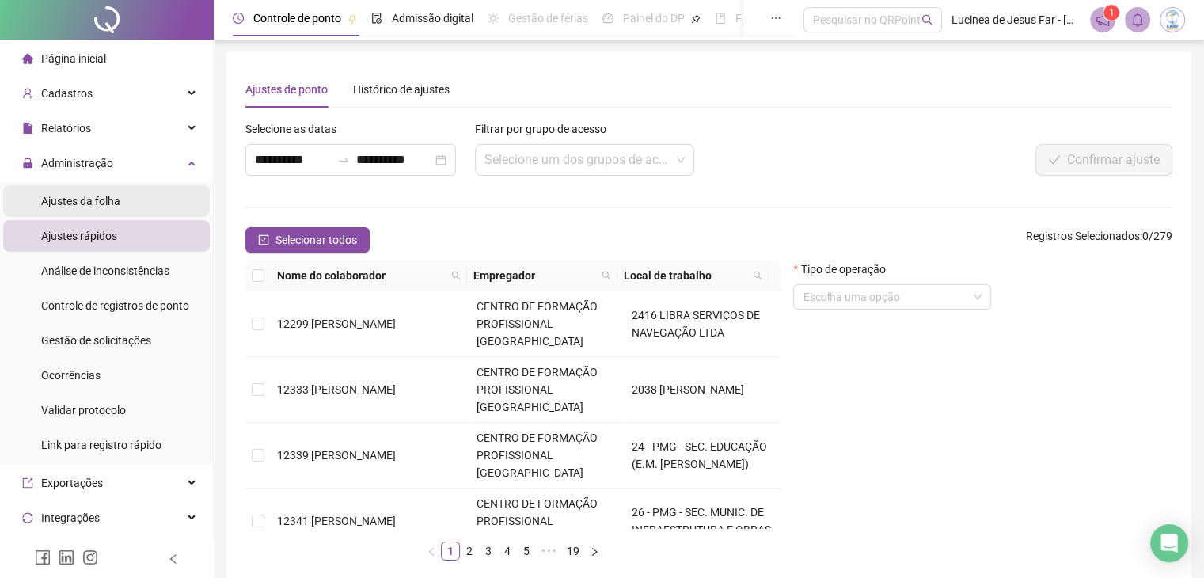
click at [96, 209] on div "Ajustes da folha" at bounding box center [80, 201] width 79 height 32
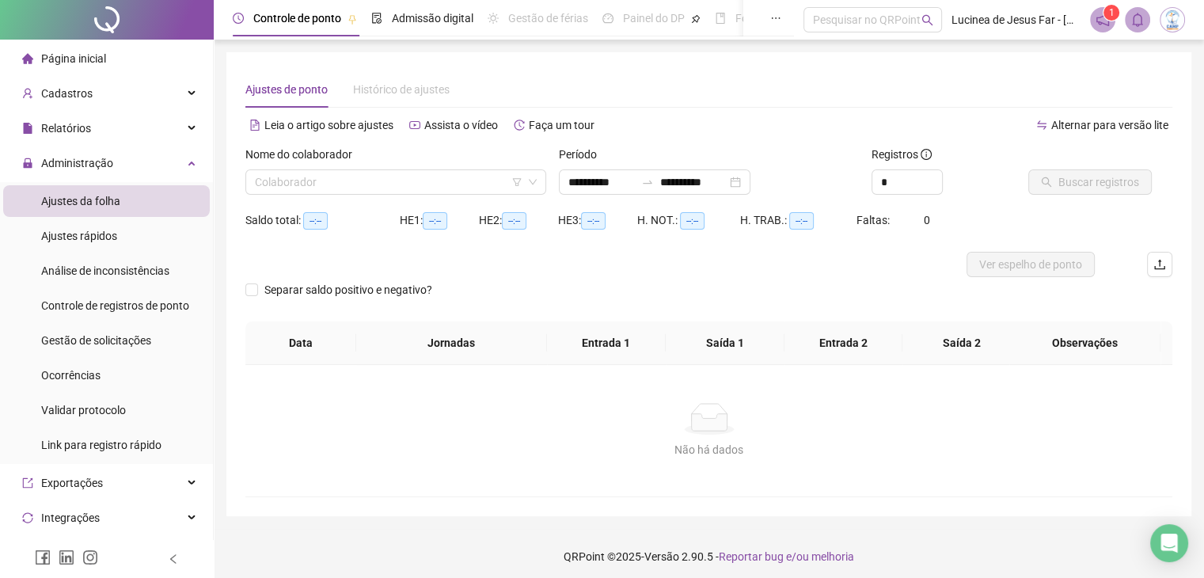
type input "**********"
click at [417, 184] on input "search" at bounding box center [389, 182] width 268 height 24
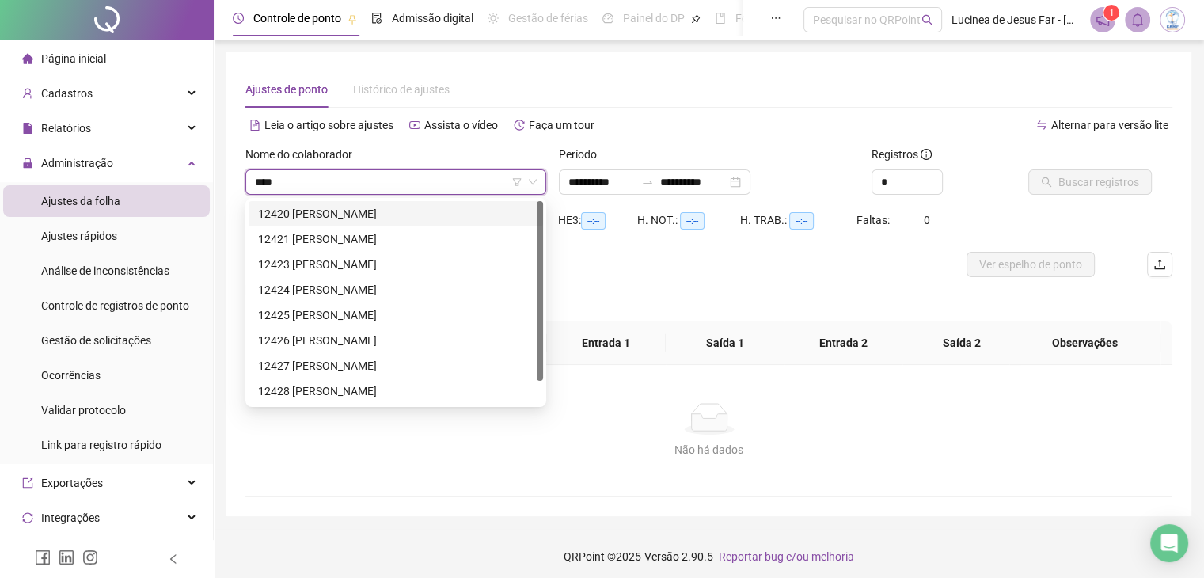
type input "*****"
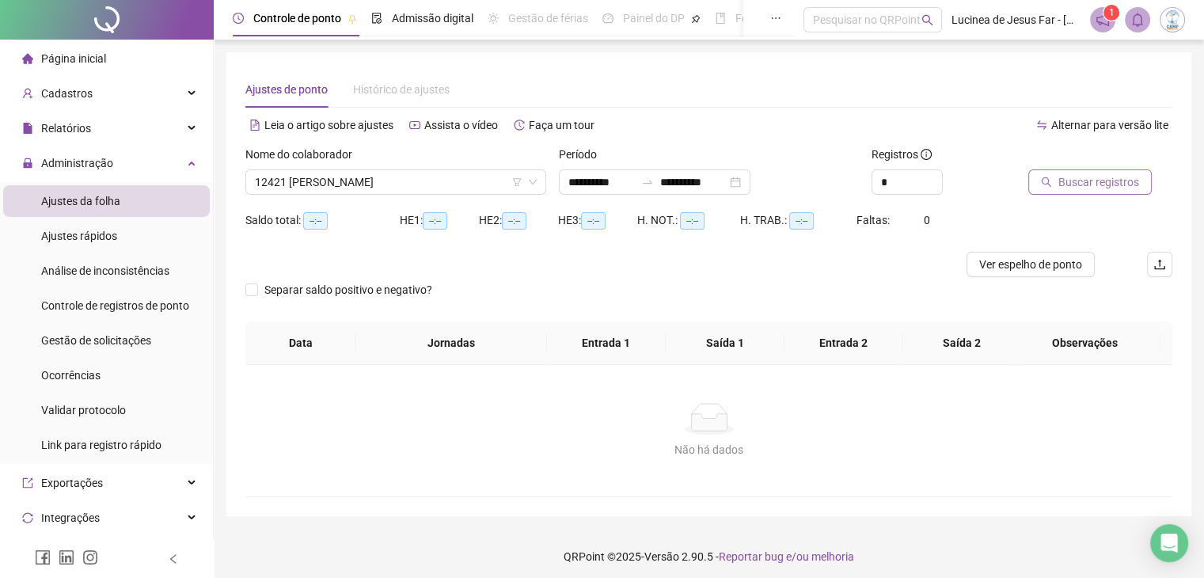
click at [1117, 194] on button "Buscar registros" at bounding box center [1089, 181] width 123 height 25
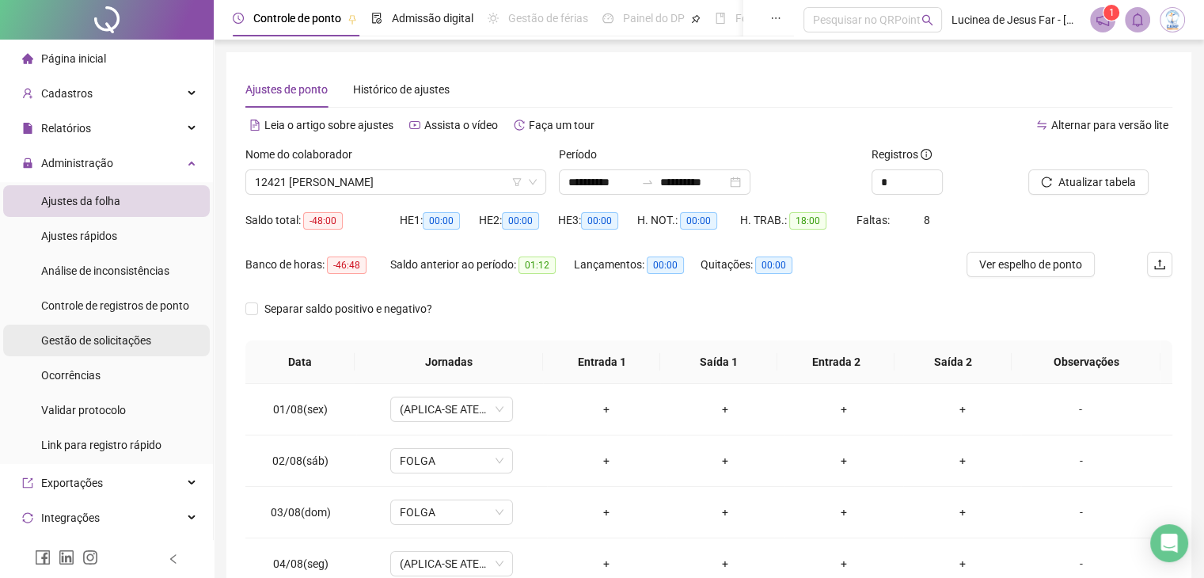
click at [127, 342] on span "Gestão de solicitações" at bounding box center [96, 340] width 110 height 13
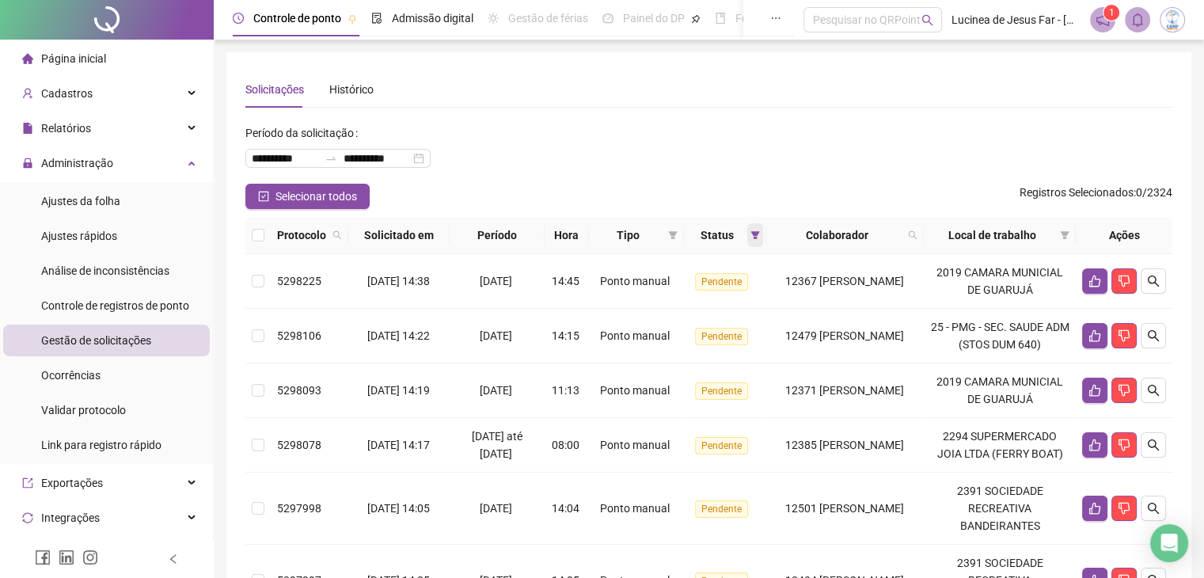
click at [747, 233] on span at bounding box center [755, 235] width 16 height 24
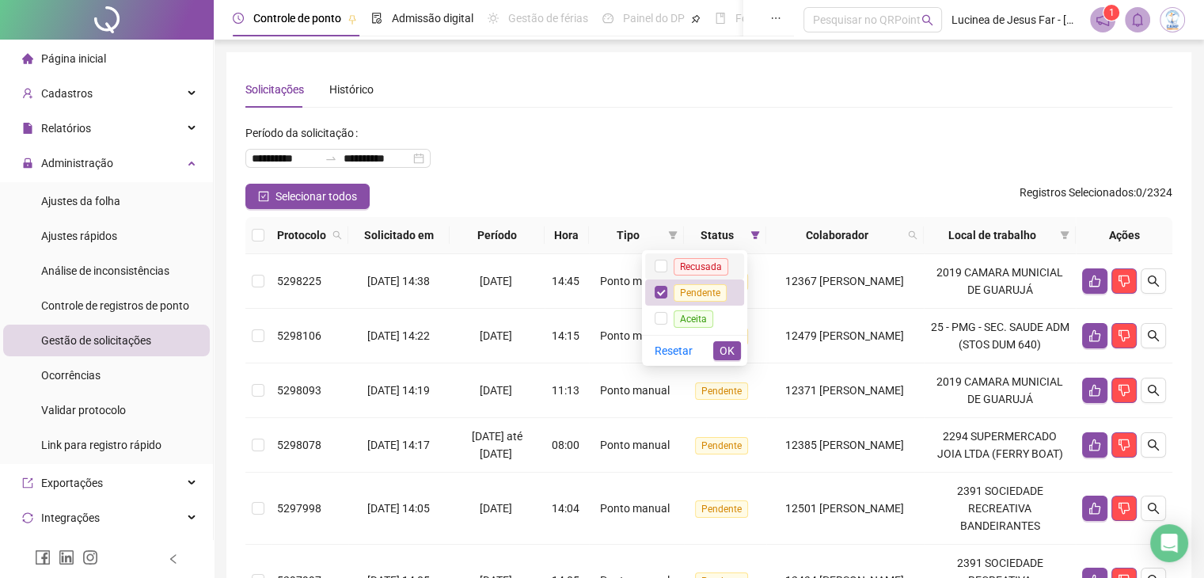
click at [708, 272] on span "Recusada" at bounding box center [701, 266] width 55 height 17
click at [700, 317] on span "Aceita" at bounding box center [694, 318] width 40 height 17
click at [718, 351] on button "OK" at bounding box center [727, 350] width 28 height 19
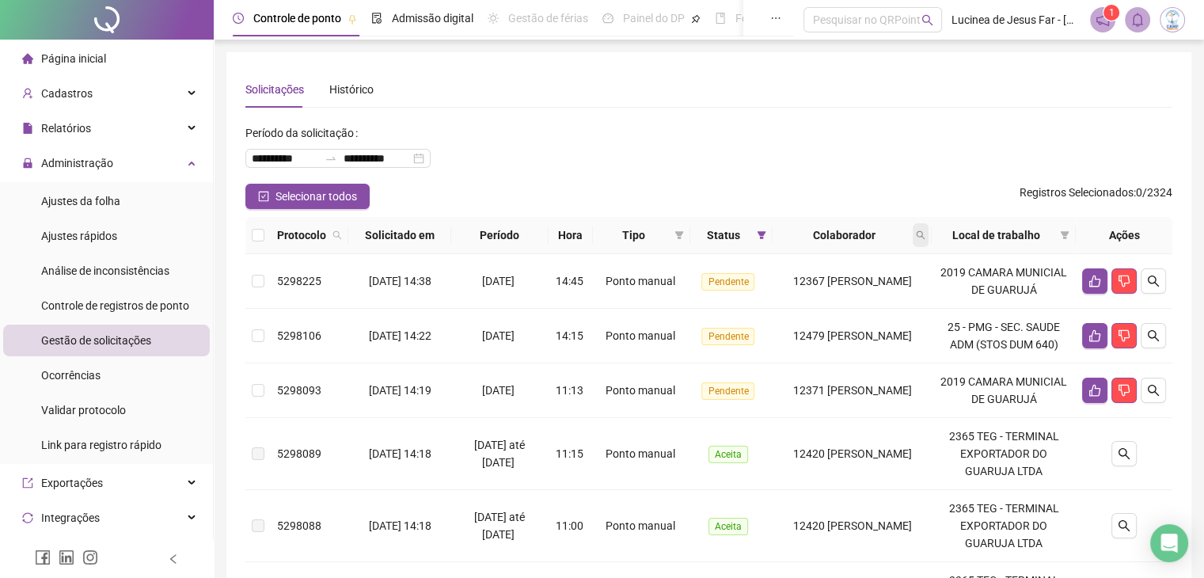
click at [926, 237] on span at bounding box center [921, 235] width 16 height 24
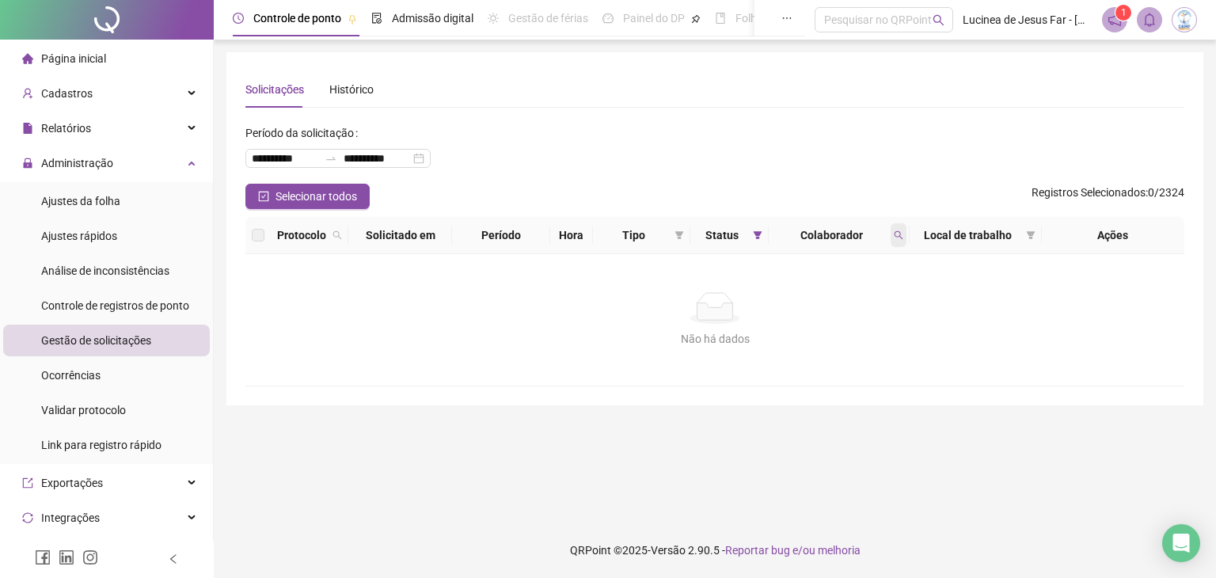
click at [899, 232] on icon "search" at bounding box center [898, 235] width 9 height 9
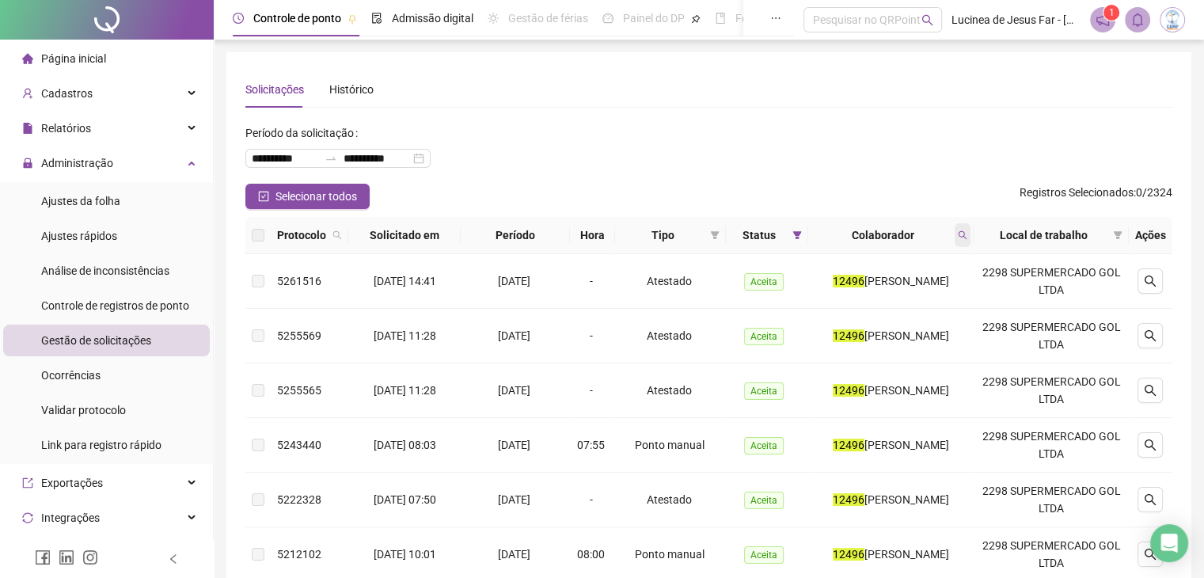
click at [970, 245] on span at bounding box center [962, 235] width 16 height 24
type input "*****"
click at [871, 301] on span "Buscar" at bounding box center [868, 297] width 35 height 17
